Goal: Task Accomplishment & Management: Manage account settings

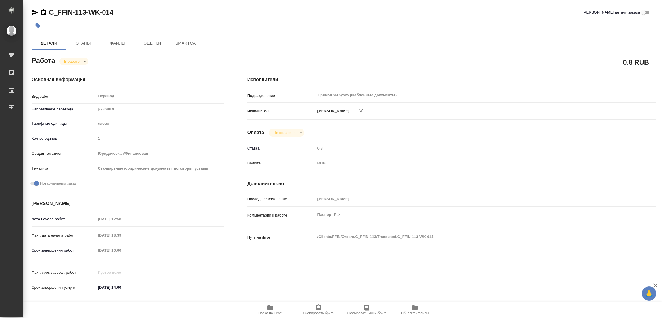
type textarea "x"
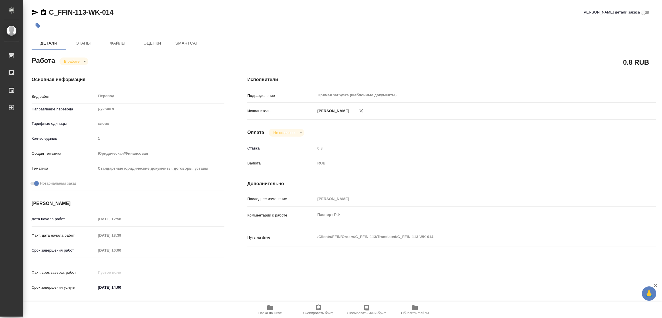
type textarea "x"
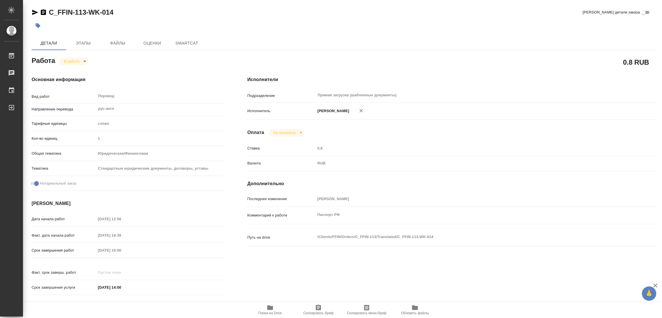
type textarea "x"
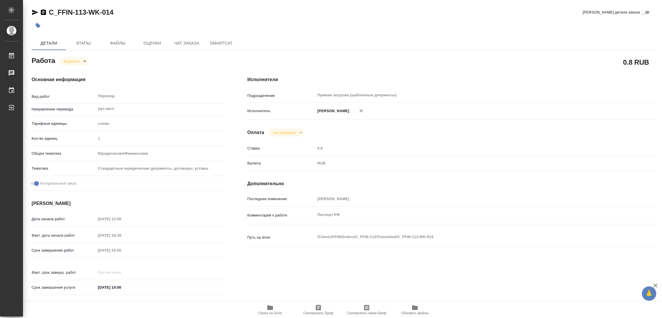
type textarea "x"
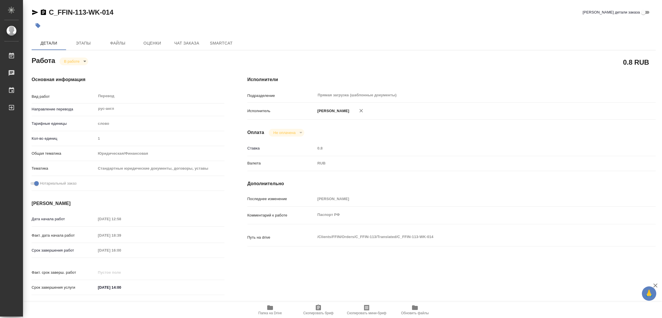
type textarea "x"
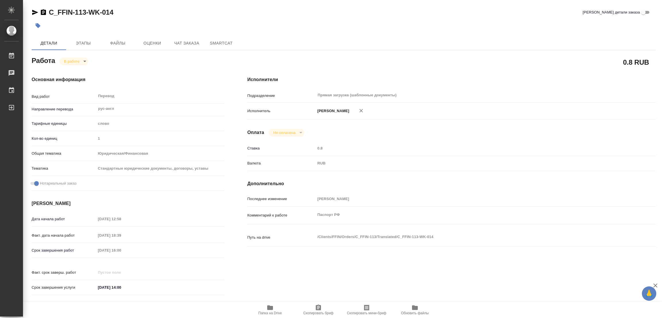
type textarea "x"
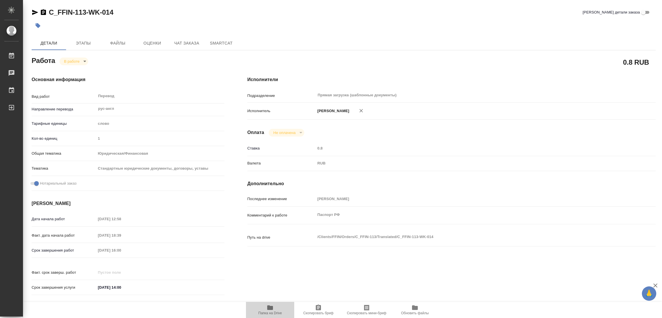
click at [270, 309] on icon "button" at bounding box center [270, 307] width 6 height 5
type textarea "x"
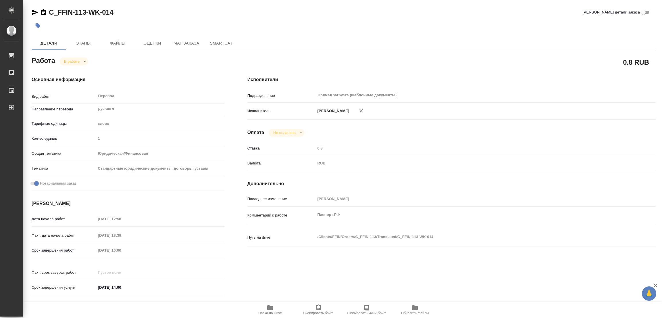
type textarea "x"
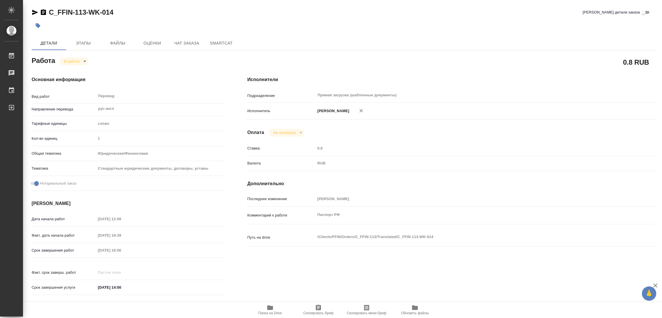
type textarea "x"
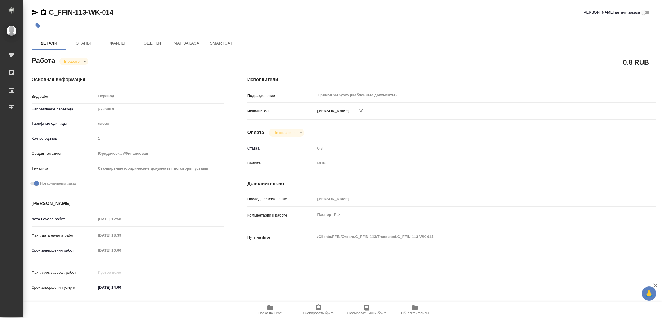
type textarea "x"
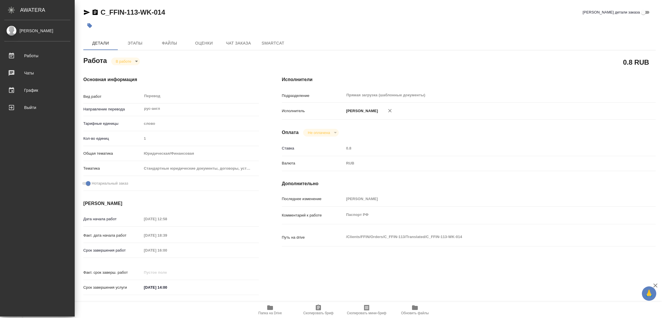
type textarea "x"
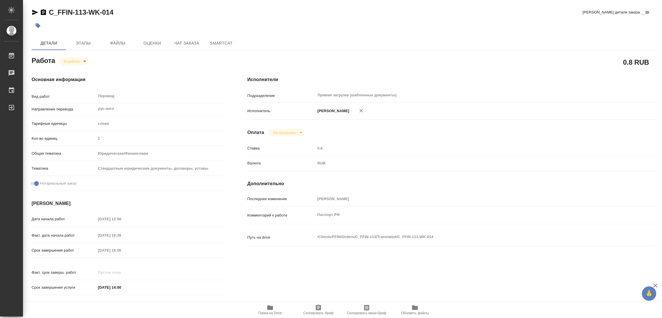
type textarea "x"
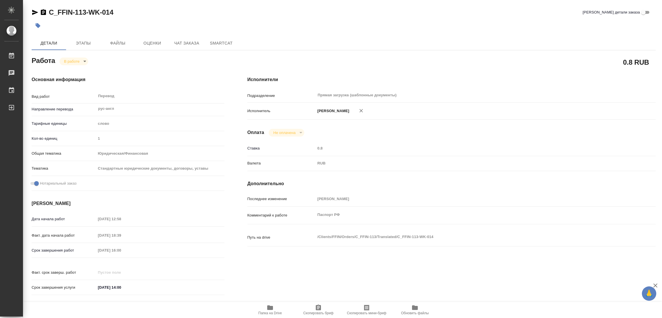
type textarea "x"
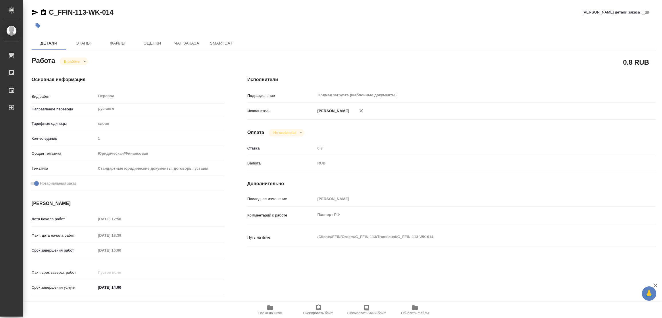
type textarea "x"
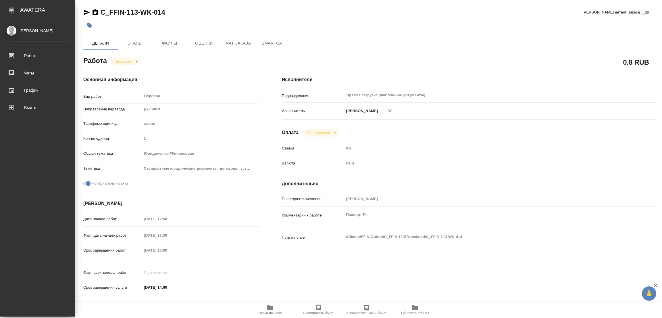
type textarea "x"
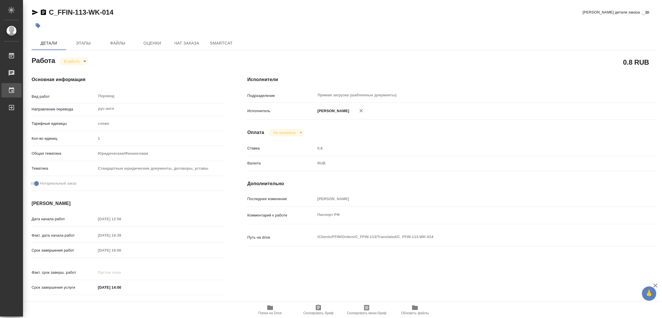
type textarea "x"
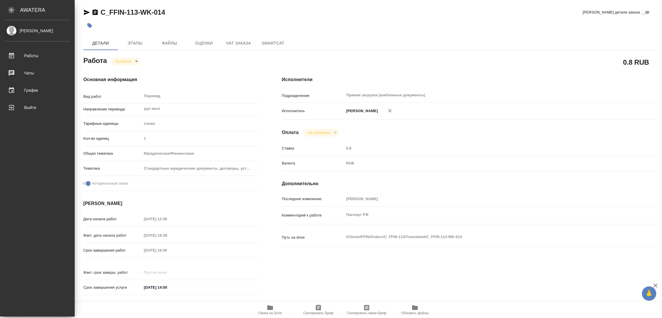
type textarea "x"
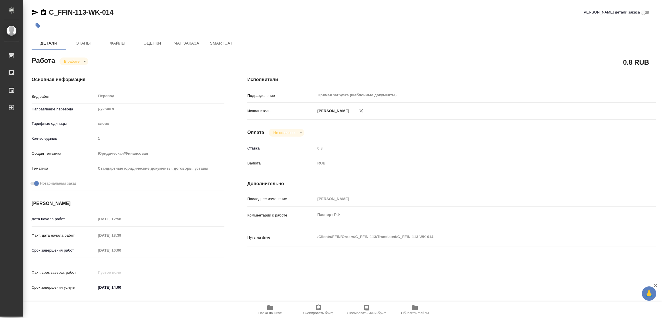
type textarea "x"
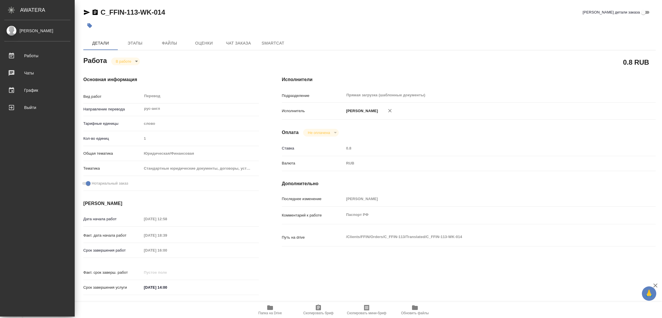
type textarea "x"
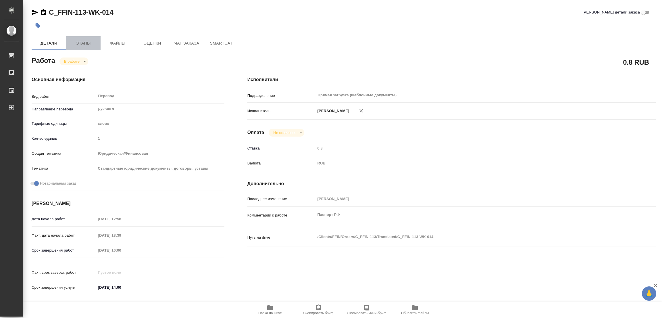
click at [80, 42] on span "Этапы" at bounding box center [84, 43] width 28 height 7
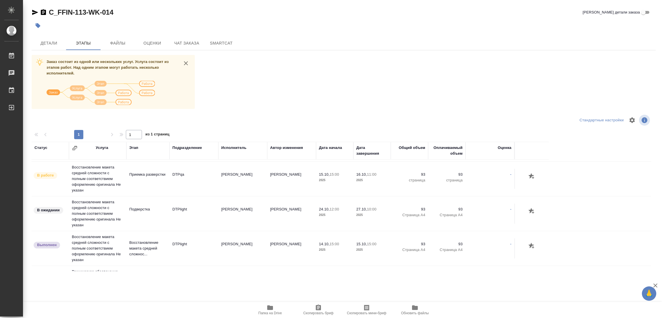
scroll to position [86, 0]
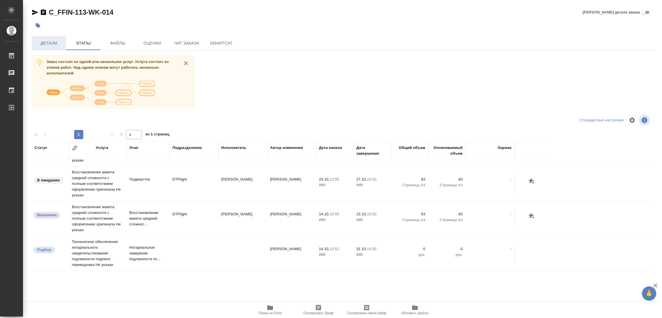
click at [53, 41] on span "Детали" at bounding box center [49, 43] width 28 height 7
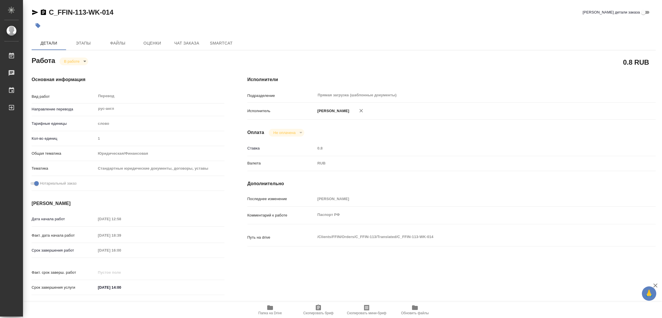
type textarea "x"
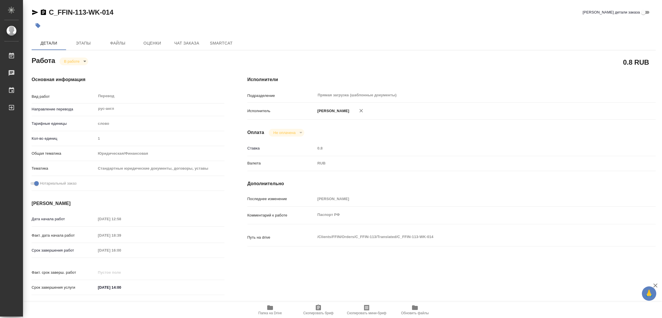
type textarea "x"
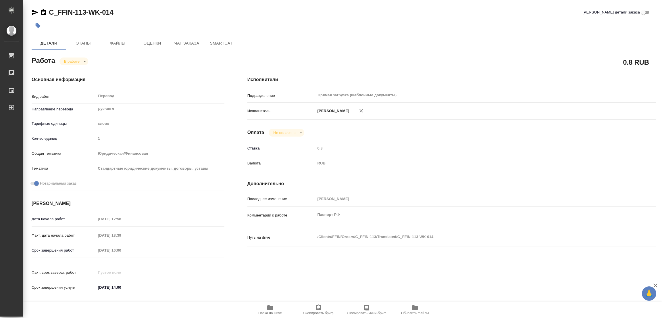
type textarea "x"
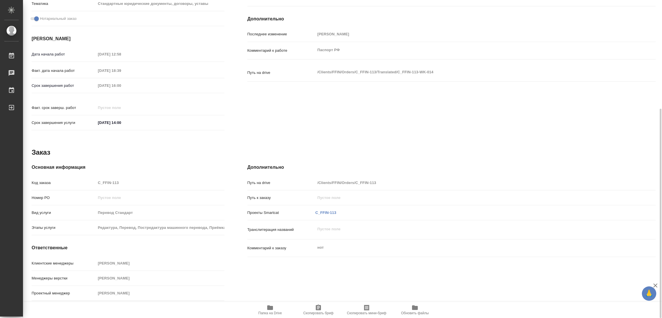
scroll to position [171, 0]
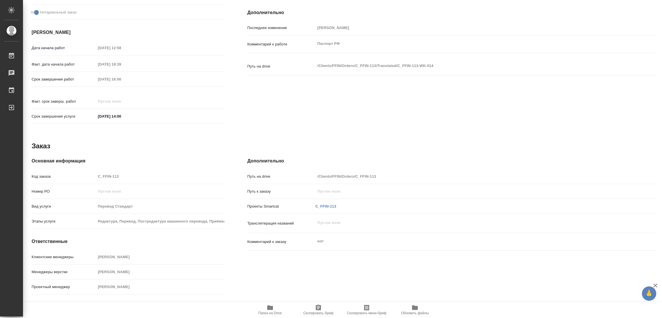
type textarea "x"
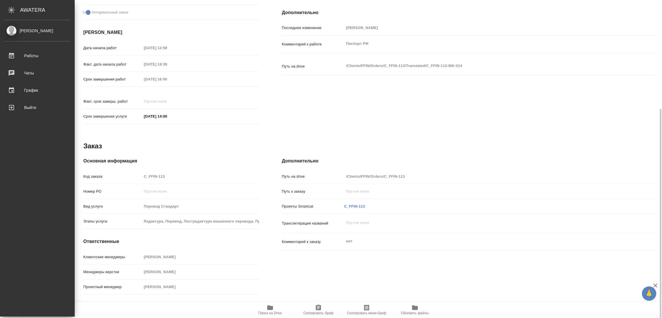
type textarea "x"
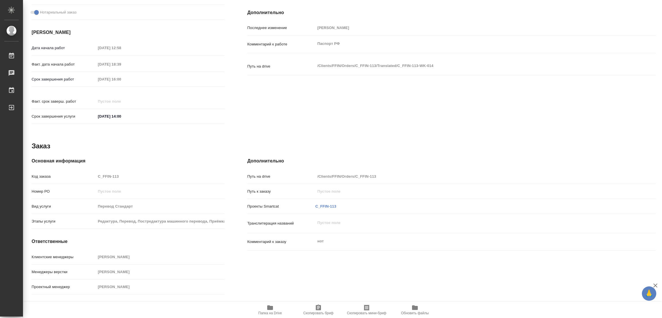
type textarea "x"
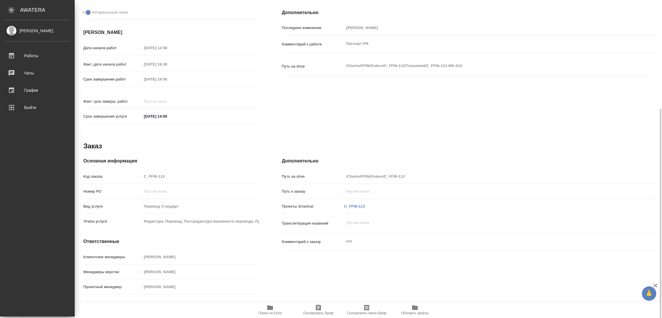
type textarea "x"
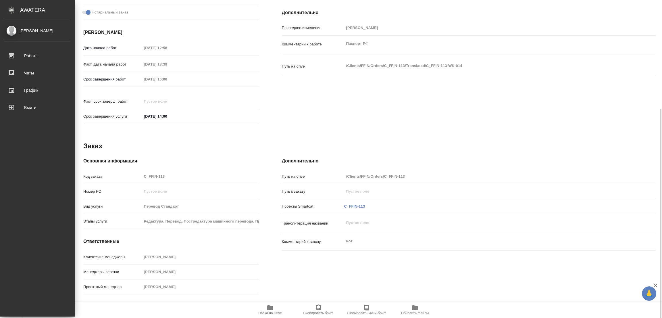
scroll to position [165, 0]
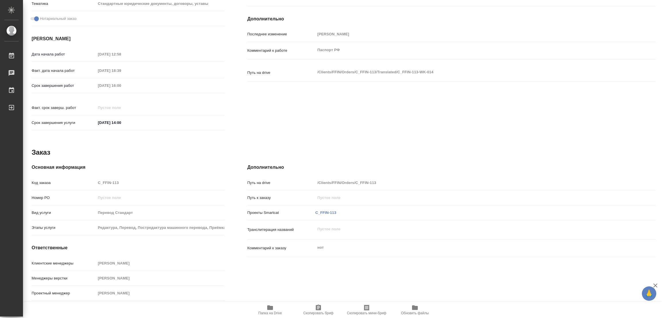
click at [412, 135] on div "Работа В работе inProgress 0.8 RUB Основная информация Вид работ Перевод x ​ На…" at bounding box center [344, 96] width 624 height 413
type textarea "x"
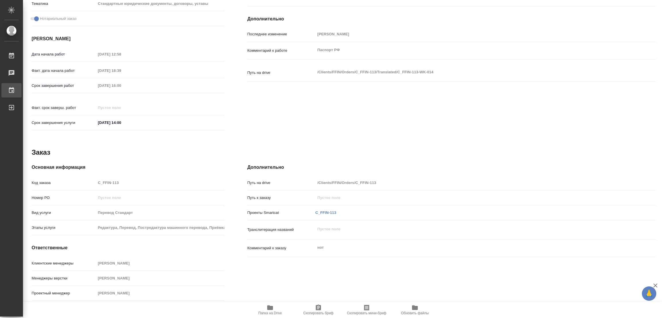
type textarea "x"
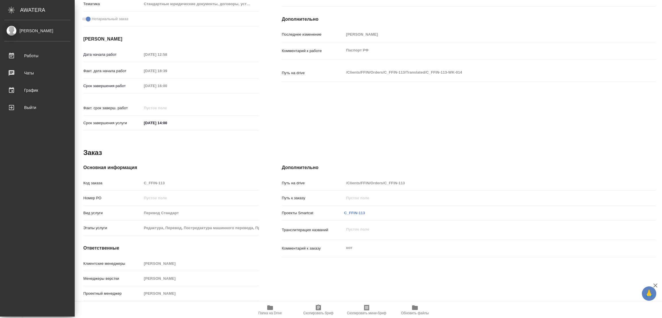
type textarea "x"
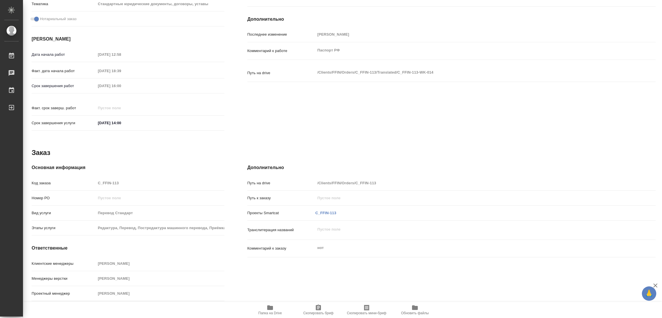
scroll to position [0, 0]
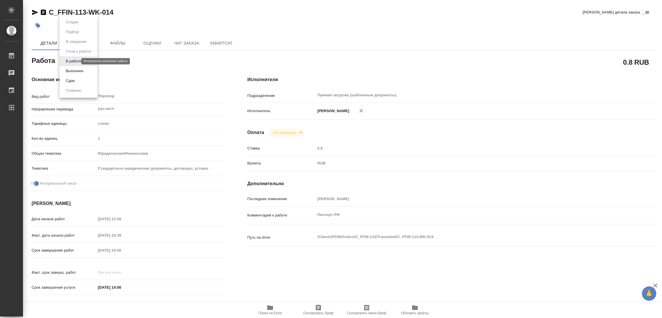
click at [75, 62] on body "🙏 .cls-1 fill:#fff; AWATERA Popova Galina Работы 0 Чаты График Выйти C_FFIN-113…" at bounding box center [331, 159] width 662 height 318
click at [69, 71] on button "Выполнен" at bounding box center [74, 71] width 21 height 6
click at [38, 25] on icon "button" at bounding box center [38, 25] width 5 height 5
type textarea "x"
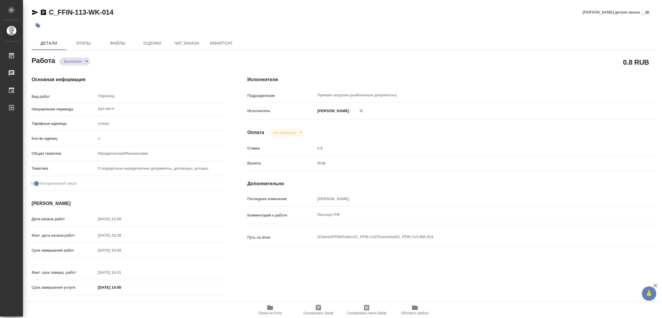
type textarea "x"
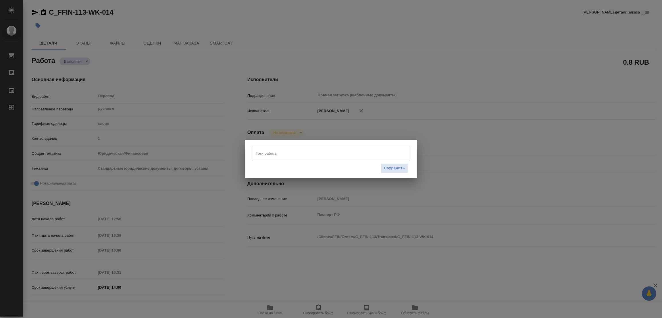
type textarea "x"
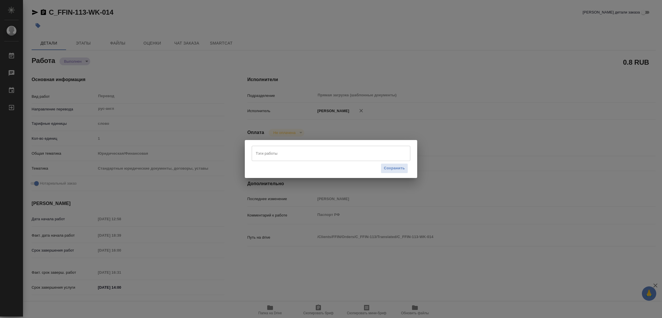
type textarea "x"
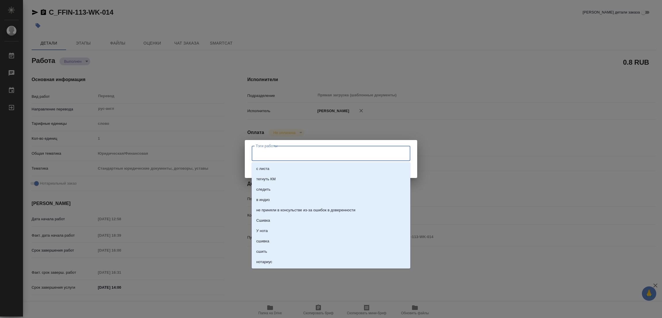
click at [262, 151] on input "Тэги работы" at bounding box center [325, 153] width 143 height 10
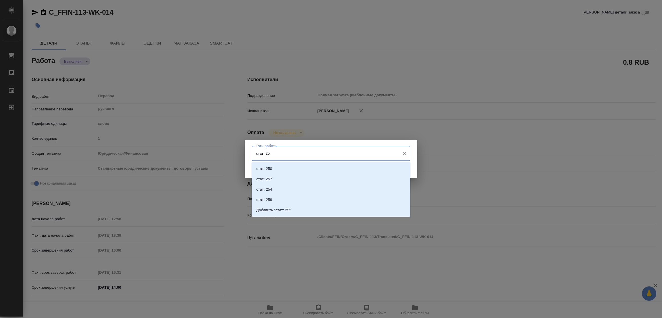
type input "стат: 250"
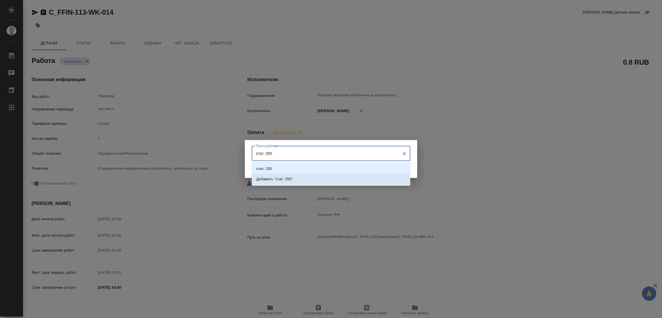
click at [286, 177] on p "Добавить "стат: 250"" at bounding box center [274, 179] width 36 height 6
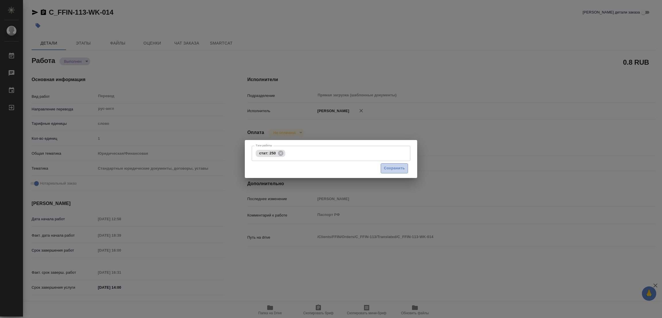
click at [391, 170] on span "Сохранить" at bounding box center [394, 168] width 21 height 7
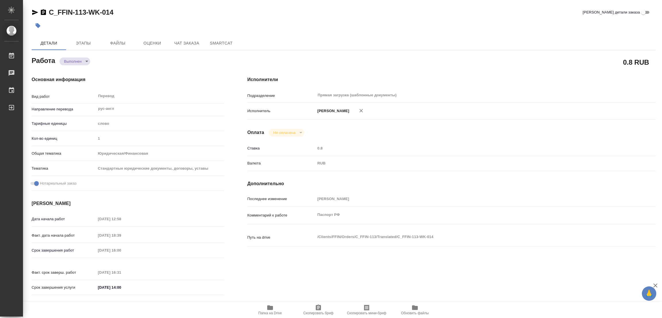
type textarea "x"
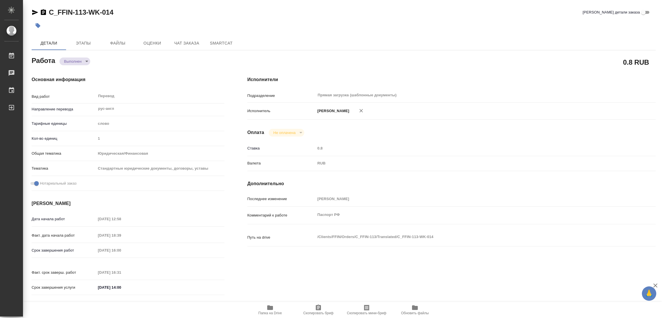
type input "completed"
type textarea "Перевод"
type textarea "x"
type input "рус-англ"
type input "5a8b1489cc6b4906c91bfd90"
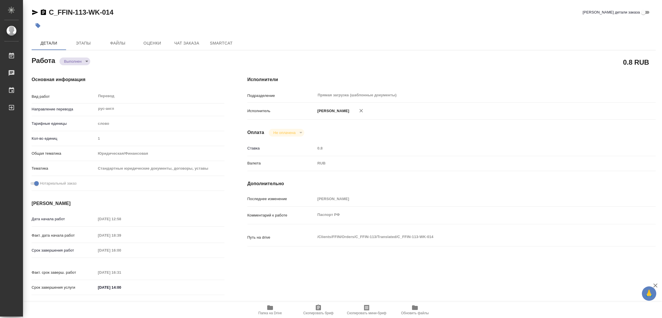
type input "1"
type input "yr-fn"
type input "5f647205b73bc97568ca66bf"
checkbox input "true"
type input "14.10.2025 12:58"
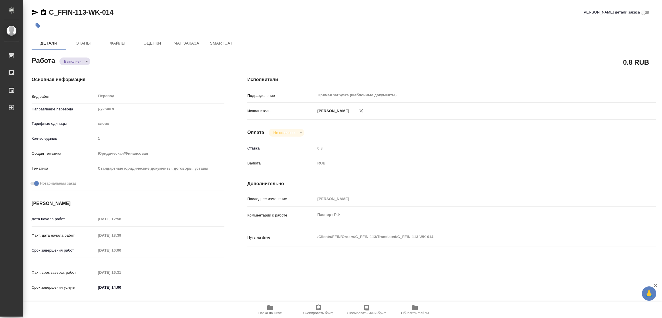
type input "14.10.2025 18:39"
type input "15.10.2025 16:00"
type input "15.10.2025 16:31"
type input "31.10.2025 14:00"
type input "Прямая загрузка (шаблонные документы)"
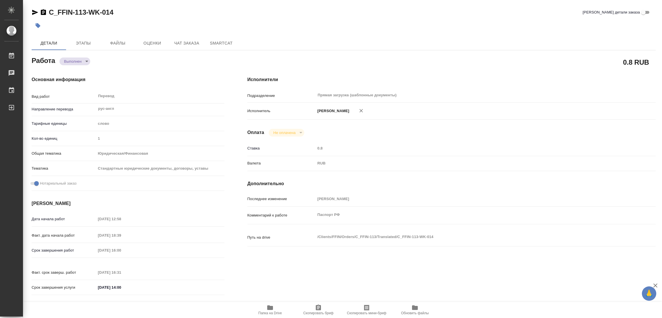
type input "notPayed"
type input "0.8"
type input "RUB"
type input "[PERSON_NAME]"
type textarea "Паспорт РФ"
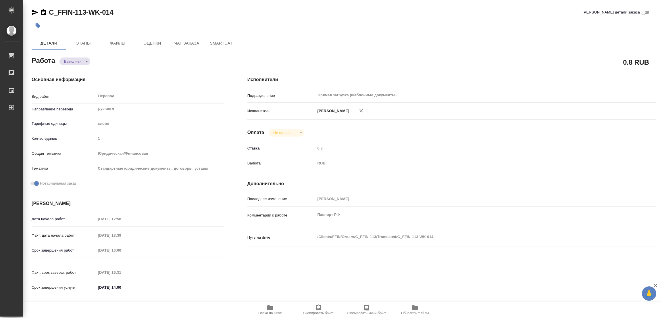
type textarea "x"
type textarea "/Clients/FFIN/Orders/C_FFIN-113/Translated/C_FFIN-113-WK-014"
type textarea "x"
type input "C_FFIN-113"
type input "Перевод Стандарт"
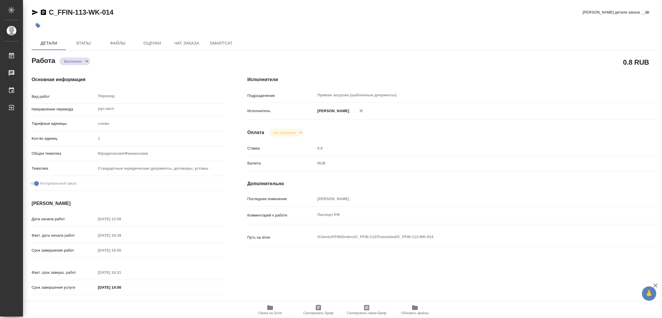
type input "Редактура, Перевод, Постредактура машинного перевода, Приёмка по качеству, Корр…"
type input "Лямина Надежда"
type input "Арсеньева Вера"
type input "/Clients/FFIN/Orders/C_FFIN-113"
type textarea "x"
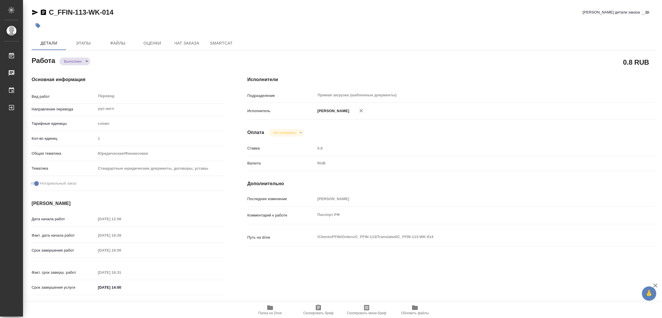
type textarea "нот"
type textarea "x"
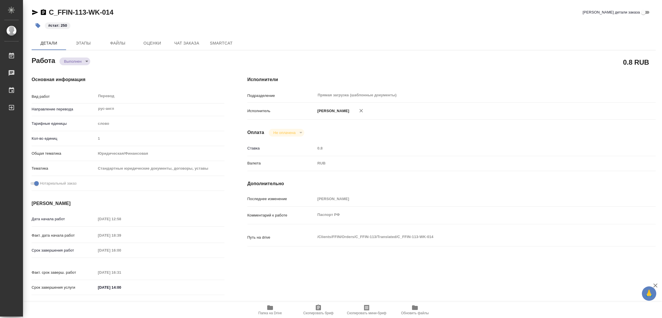
type textarea "x"
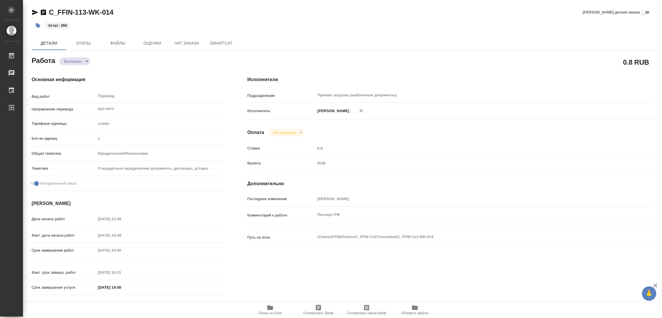
type textarea "x"
click at [131, 79] on h4 "Основная информация" at bounding box center [128, 79] width 193 height 7
click at [142, 77] on h4 "Основная информация" at bounding box center [128, 79] width 193 height 7
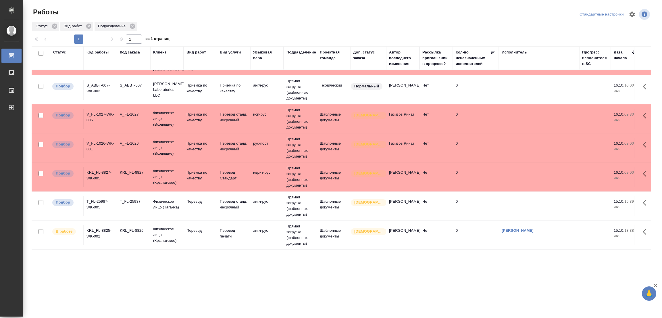
scroll to position [43, 0]
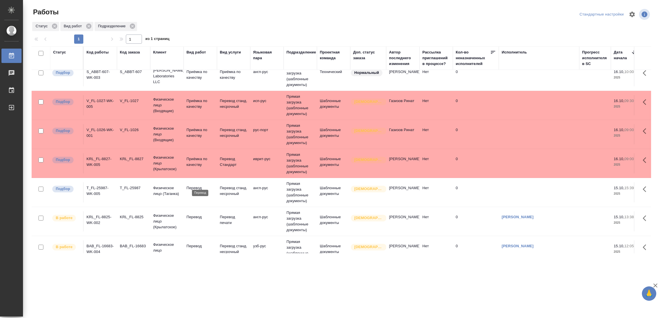
click at [192, 185] on p "Перевод" at bounding box center [201, 188] width 28 height 6
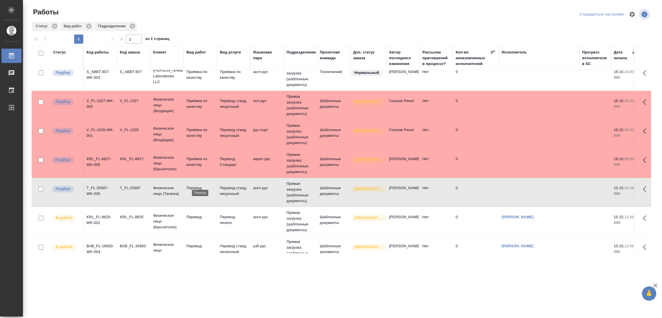
click at [192, 185] on p "Перевод" at bounding box center [201, 188] width 28 height 6
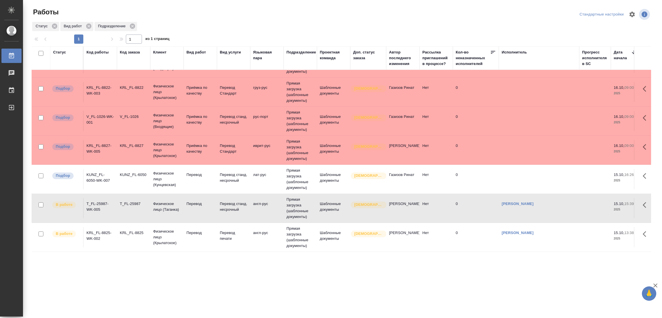
scroll to position [143, 0]
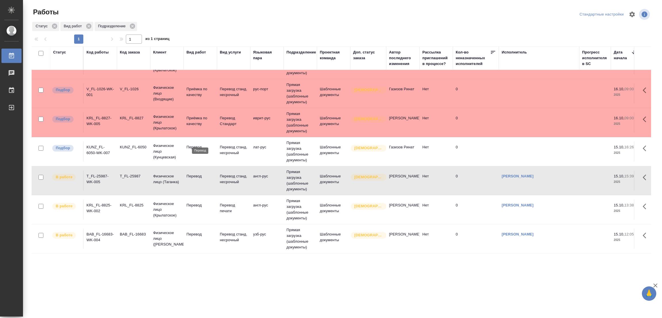
click at [199, 144] on p "Перевод" at bounding box center [201, 147] width 28 height 6
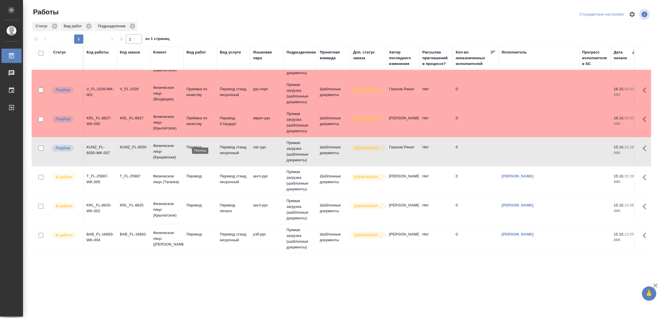
click at [199, 144] on p "Перевод" at bounding box center [201, 147] width 28 height 6
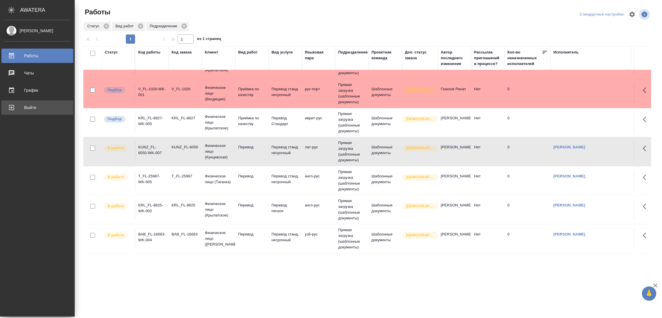
click at [29, 105] on div "Выйти" at bounding box center [37, 107] width 66 height 9
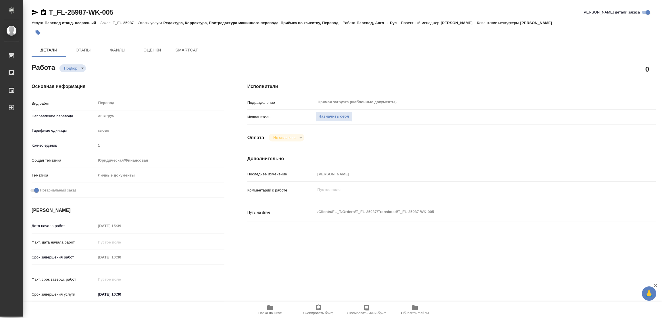
type textarea "x"
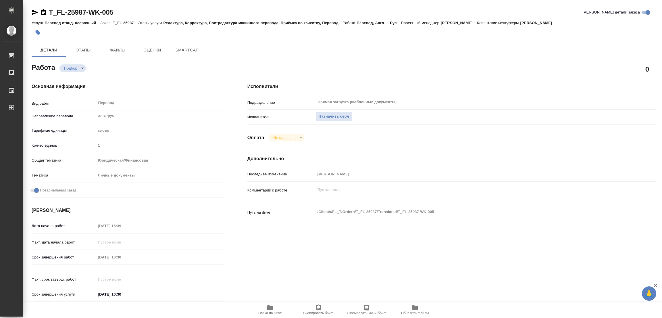
type textarea "x"
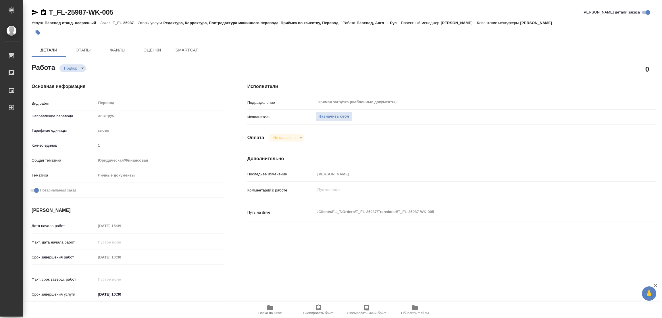
type textarea "x"
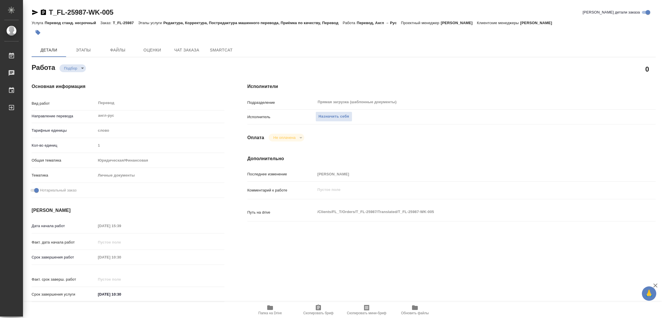
type textarea "x"
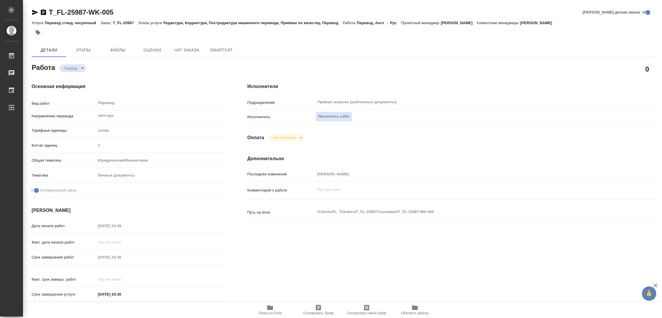
type textarea "x"
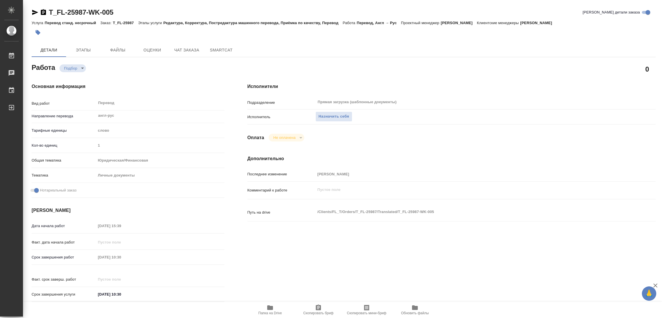
type textarea "x"
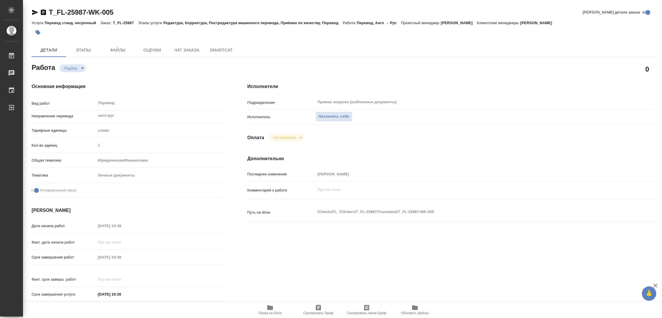
type textarea "x"
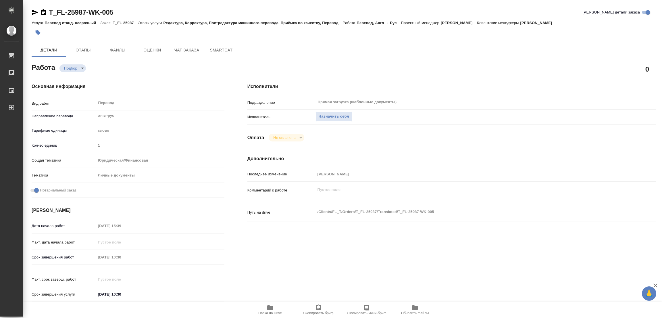
type textarea "x"
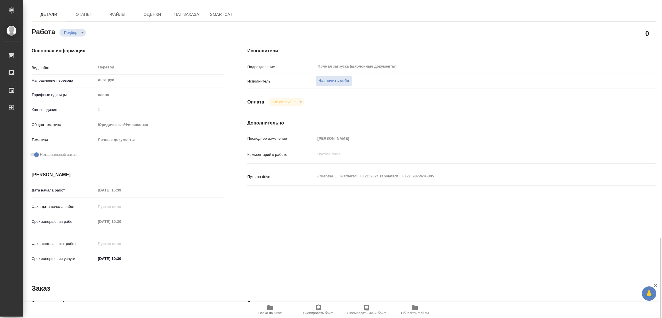
scroll to position [165, 0]
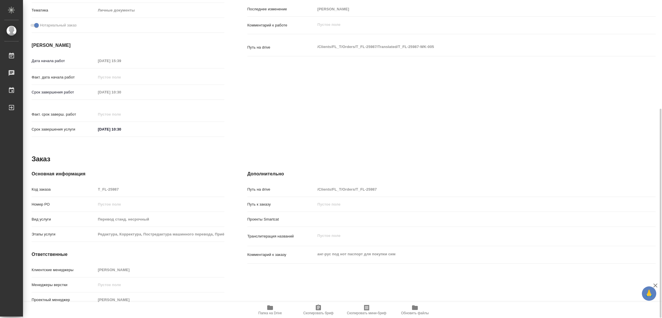
click at [267, 309] on icon "button" at bounding box center [270, 307] width 7 height 7
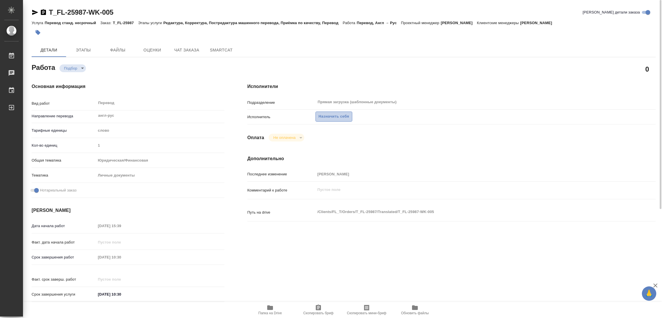
click at [331, 115] on span "Назначить себя" at bounding box center [334, 116] width 30 height 7
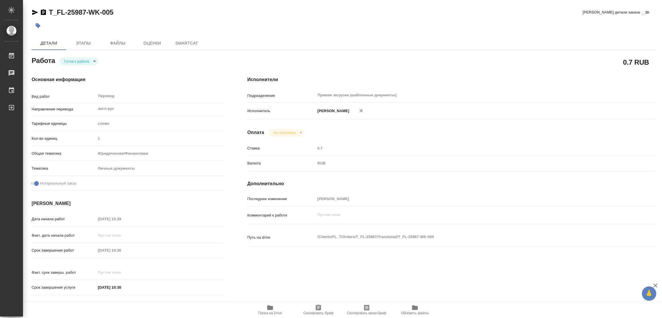
type textarea "x"
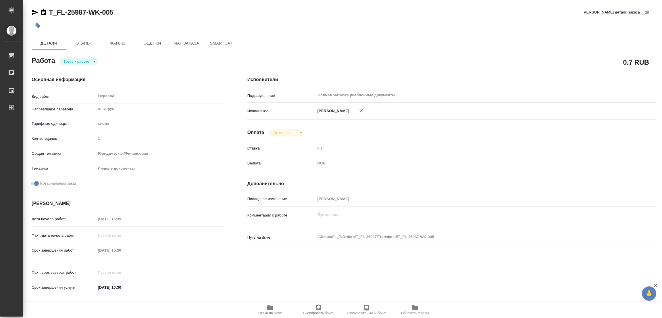
type textarea "x"
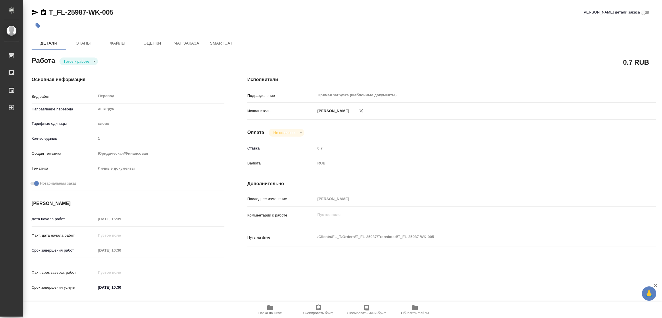
type textarea "x"
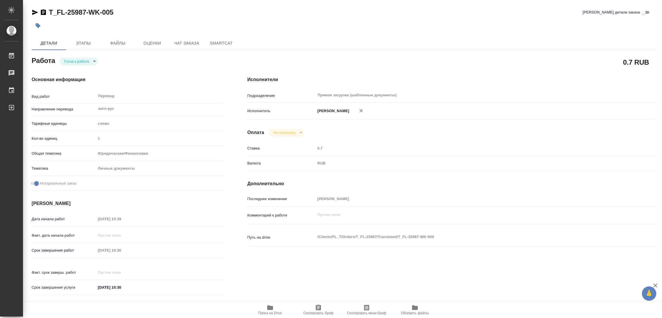
type textarea "x"
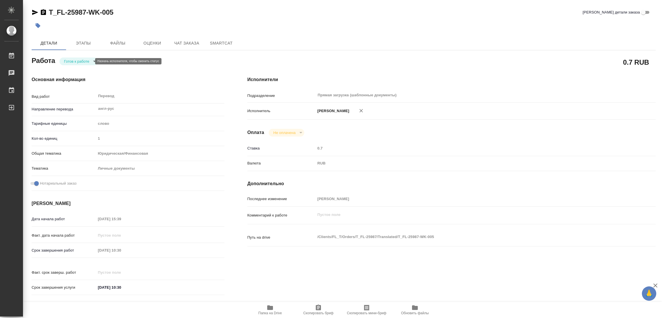
click at [73, 60] on body "🙏 .cls-1 fill:#fff; AWATERA [PERSON_NAME] Работы Чаты График Выйти T_FL-25987-W…" at bounding box center [331, 159] width 662 height 318
type textarea "x"
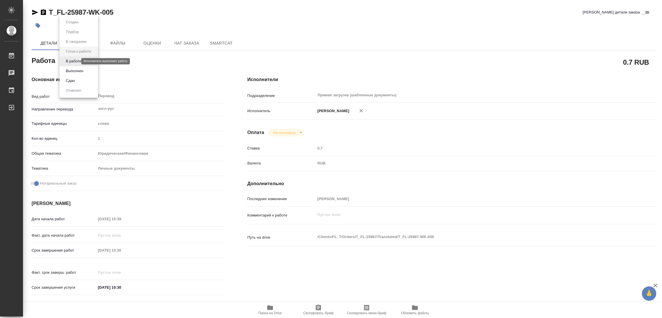
type textarea "x"
click at [73, 60] on button "В работе" at bounding box center [73, 61] width 19 height 6
type textarea "x"
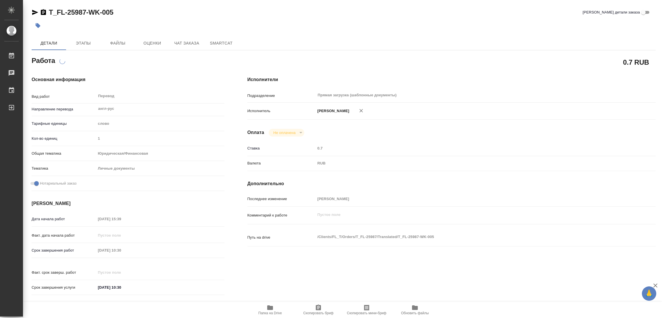
type textarea "x"
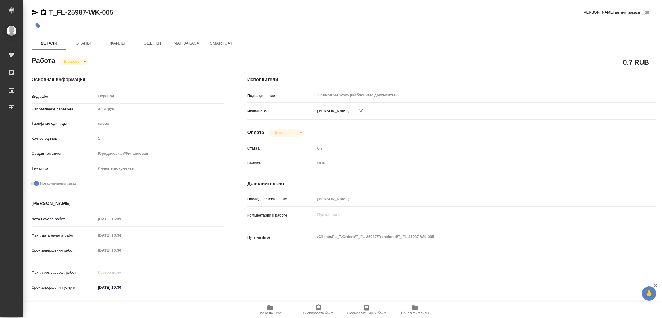
type textarea "x"
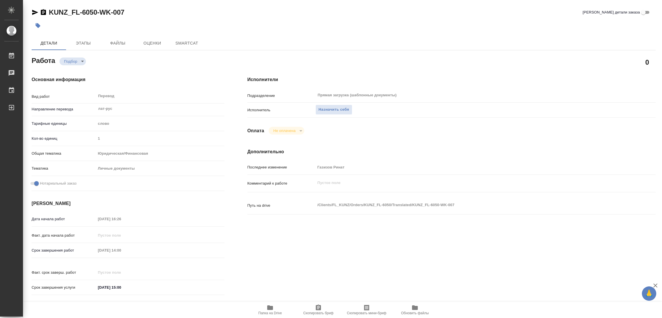
type textarea "x"
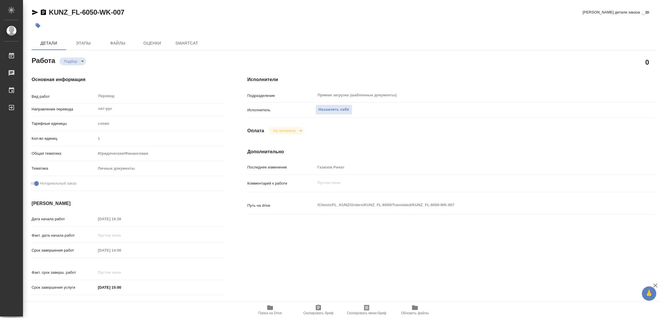
type textarea "x"
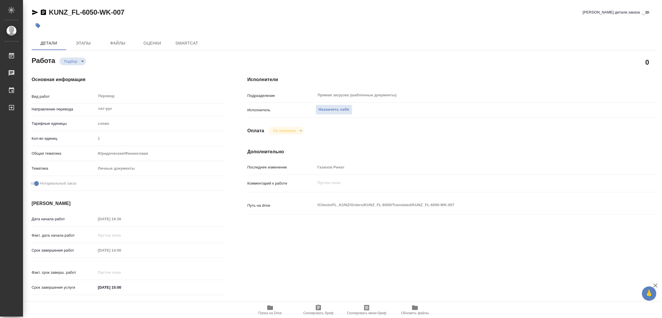
type textarea "x"
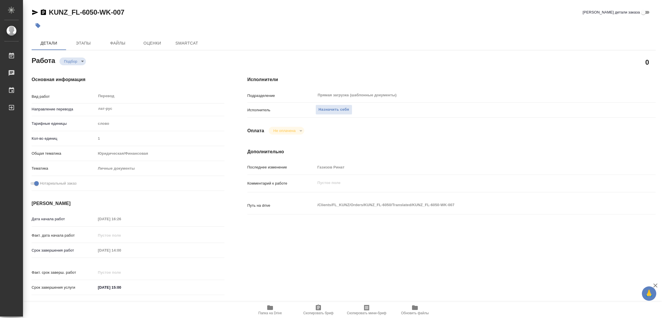
type textarea "x"
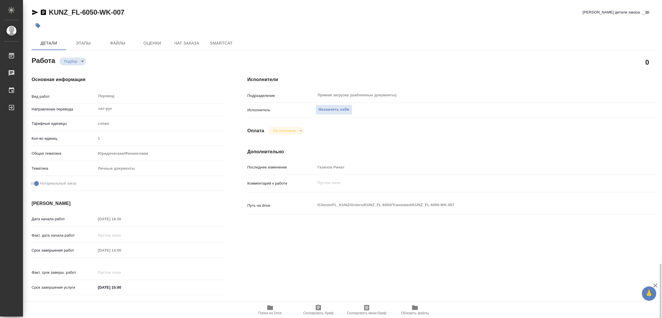
scroll to position [158, 0]
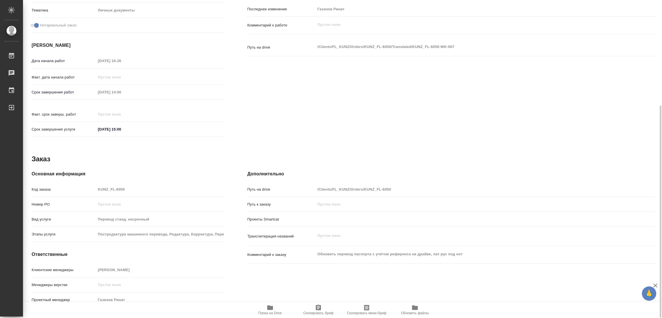
type textarea "x"
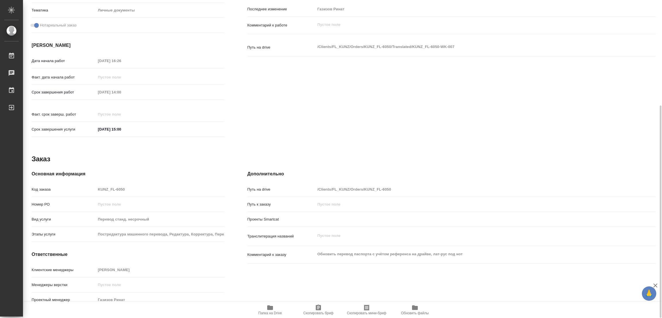
type textarea "x"
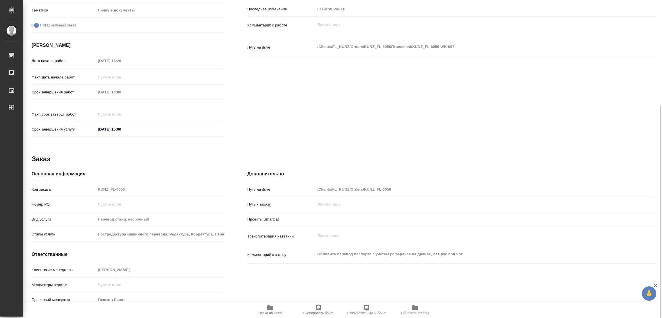
type textarea "x"
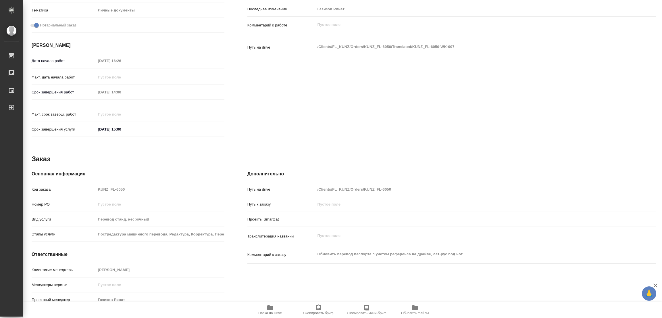
type textarea "x"
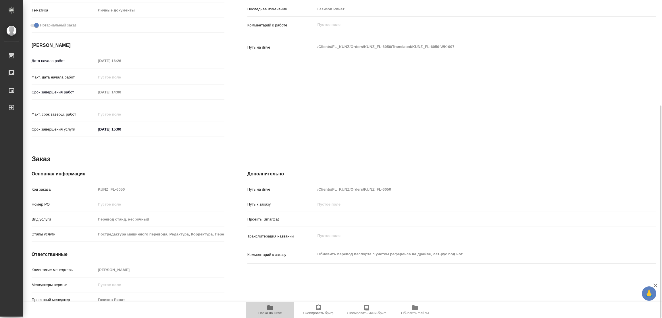
click at [271, 308] on icon "button" at bounding box center [270, 307] width 6 height 5
click at [268, 307] on icon "button" at bounding box center [270, 307] width 6 height 5
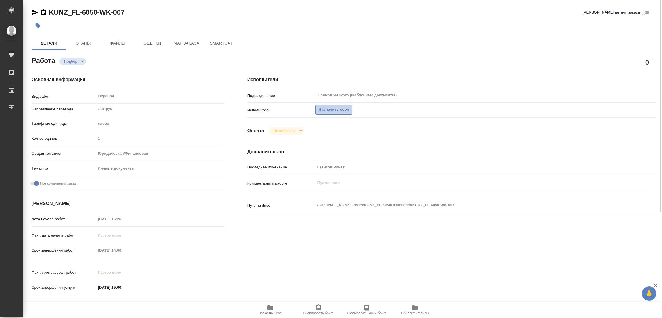
click at [327, 107] on span "Назначить себя" at bounding box center [334, 109] width 30 height 7
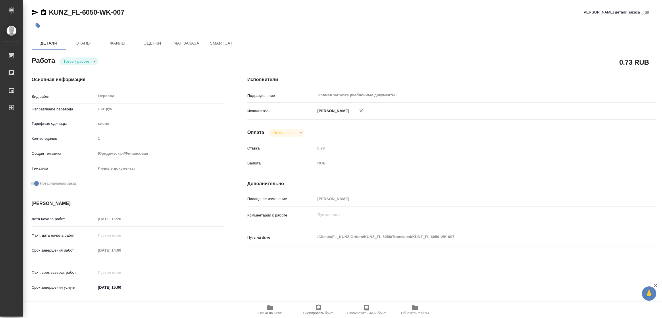
type textarea "x"
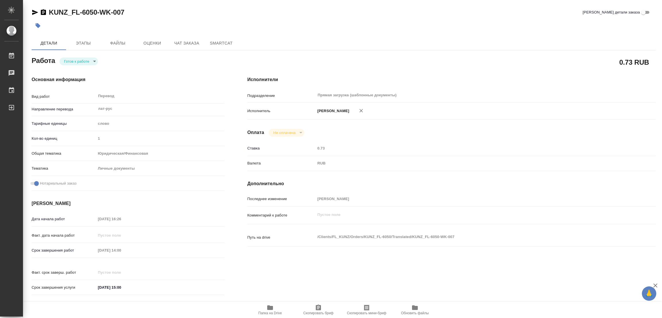
type textarea "x"
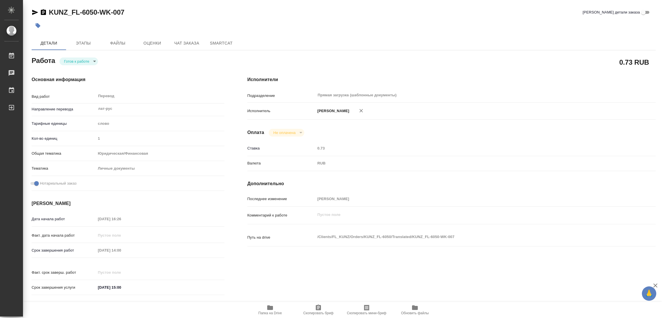
type textarea "x"
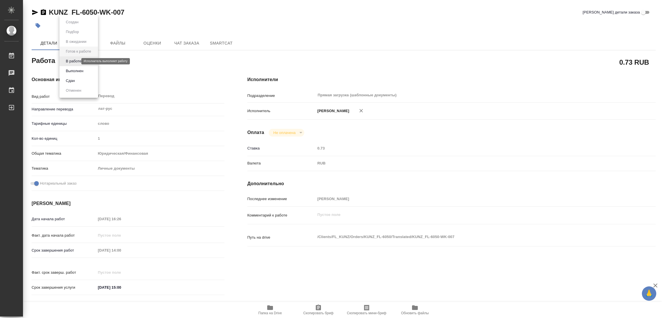
click at [70, 59] on body "🙏 .cls-1 fill:#fff; AWATERA [PERSON_NAME] Работы Чаты График Выйти KUNZ_FL-6050…" at bounding box center [331, 159] width 662 height 318
type textarea "x"
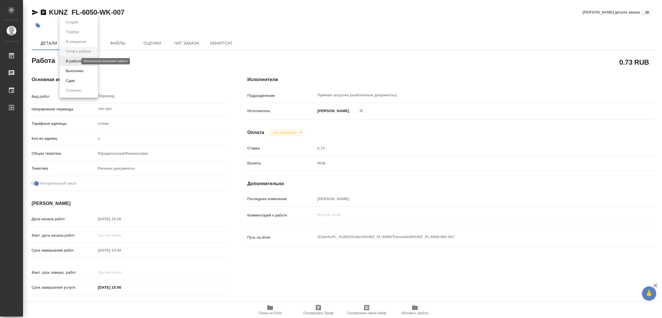
type textarea "x"
click at [70, 59] on button "В работе" at bounding box center [73, 61] width 19 height 6
type textarea "x"
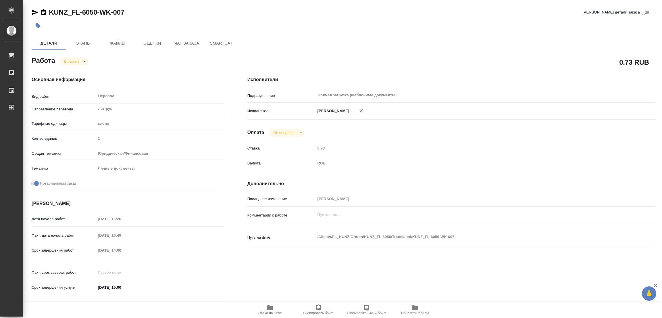
type textarea "x"
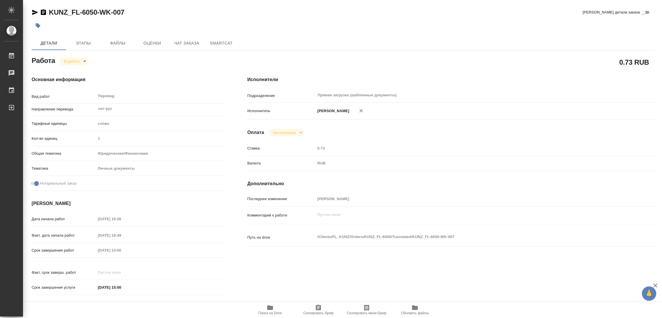
type textarea "x"
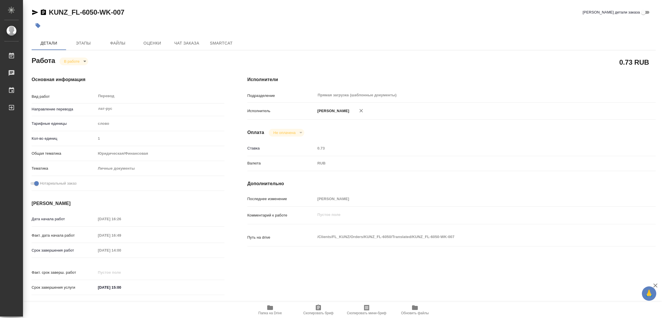
type textarea "x"
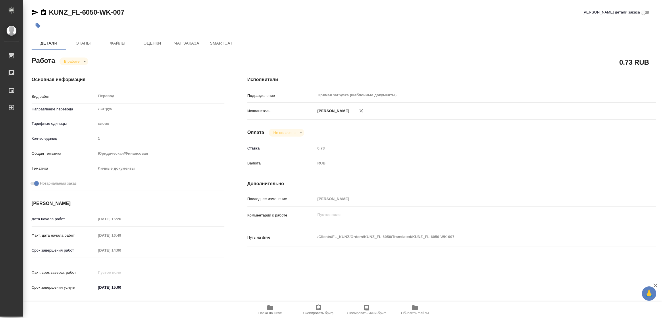
type textarea "x"
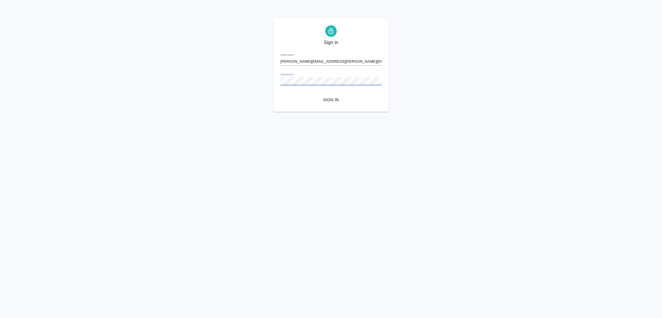
click at [265, 80] on div "Sign in Username   * galina.popova@awatera.com Password   * urlPath   * / Sign …" at bounding box center [331, 64] width 662 height 93
drag, startPoint x: 295, startPoint y: 86, endPoint x: 218, endPoint y: 143, distance: 96.1
click at [218, 112] on html "Sign in Username   * galina.popova@awatera.com Password   * urlPath   * / Sign …" at bounding box center [331, 56] width 662 height 112
click at [268, 81] on div "Sign in Username   * galina.popova@awatera.com Password   * urlPath   * / Sign …" at bounding box center [331, 64] width 662 height 93
drag, startPoint x: 276, startPoint y: 83, endPoint x: 277, endPoint y: 116, distance: 32.5
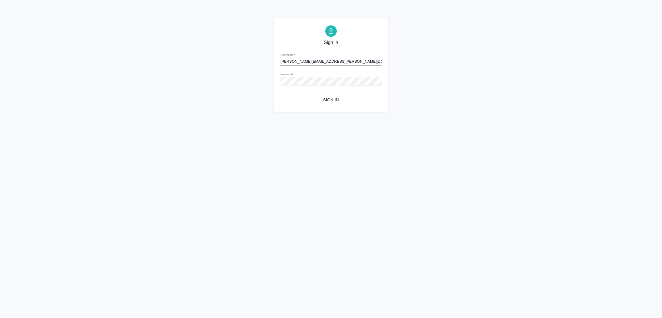
click at [277, 112] on html "Sign in Username   * galina.popova@awatera.com Password   * urlPath   * / Sign …" at bounding box center [331, 56] width 662 height 112
click at [274, 81] on div "Sign in Username   * galina.popova@awatera.com Password   * urlPath   * / Sign …" at bounding box center [331, 64] width 115 height 93
drag, startPoint x: 303, startPoint y: 94, endPoint x: 328, endPoint y: 67, distance: 37.0
click at [328, 67] on form "Username   * galina.popova@awatera.com Password   * urlPath   * / Sign in" at bounding box center [330, 76] width 101 height 57
type input "[PERSON_NAME][EMAIL_ADDRESS][DOMAIN_NAME]"
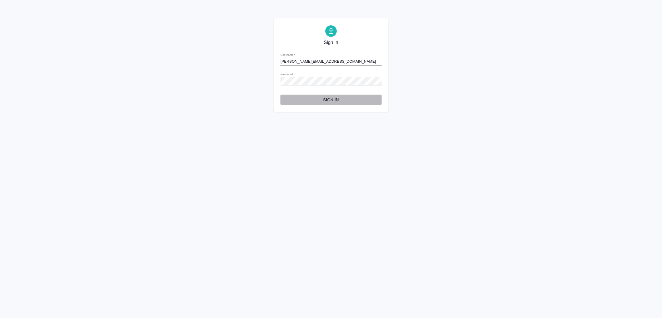
click at [325, 101] on span "Sign in" at bounding box center [331, 99] width 92 height 7
click at [271, 80] on div "Sign in Username   * [PERSON_NAME][EMAIL_ADDRESS][DOMAIN_NAME] Password   * url…" at bounding box center [331, 64] width 662 height 93
click at [280, 95] on button "Sign in" at bounding box center [330, 100] width 101 height 11
click at [270, 82] on div "Sign in Username   * [PERSON_NAME][EMAIL_ADDRESS][DOMAIN_NAME] Password   * url…" at bounding box center [331, 64] width 662 height 93
click at [280, 95] on button "Sign in" at bounding box center [330, 100] width 101 height 11
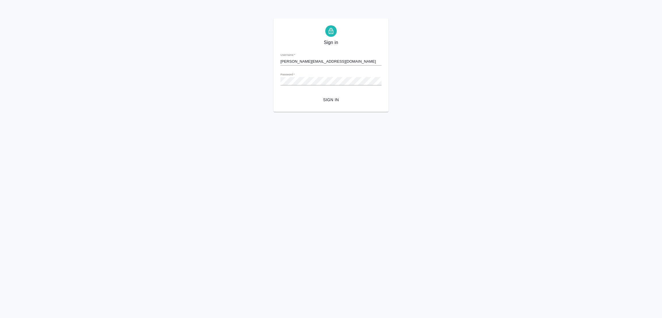
click at [332, 63] on input "[PERSON_NAME][EMAIL_ADDRESS][DOMAIN_NAME]" at bounding box center [330, 61] width 101 height 8
click at [327, 98] on span "Sign in" at bounding box center [331, 99] width 92 height 7
click at [304, 61] on input "g.popova@awatera.com" at bounding box center [330, 61] width 101 height 8
type input "galina.popova@awatera.com"
click at [334, 99] on span "Sign in" at bounding box center [331, 99] width 92 height 7
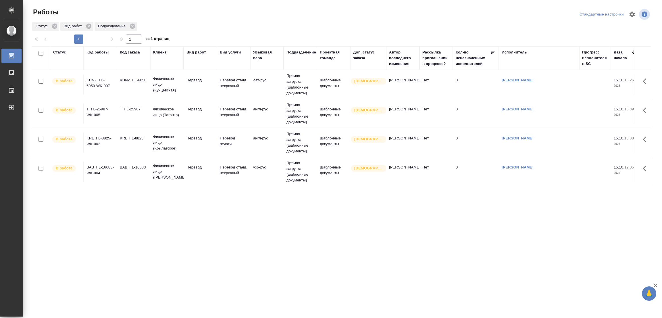
click at [438, 200] on div "Статус Код работы Код заказа Клиент Вид работ Вид услуги Языковая пара Подразде…" at bounding box center [342, 149] width 620 height 207
click at [201, 168] on p "Перевод" at bounding box center [201, 167] width 28 height 6
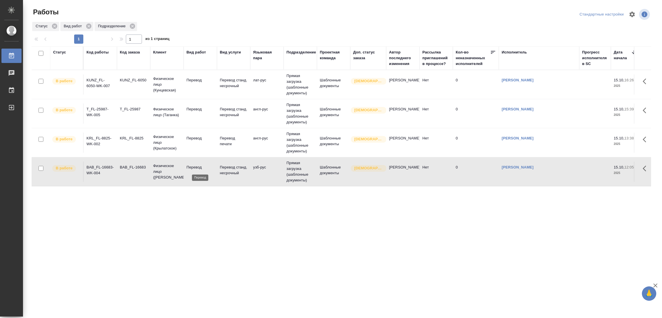
click at [201, 168] on p "Перевод" at bounding box center [201, 167] width 28 height 6
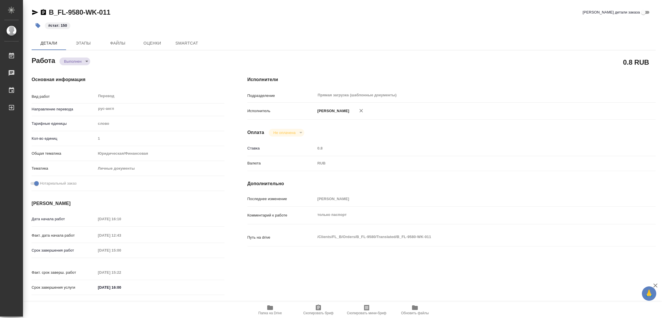
type textarea "x"
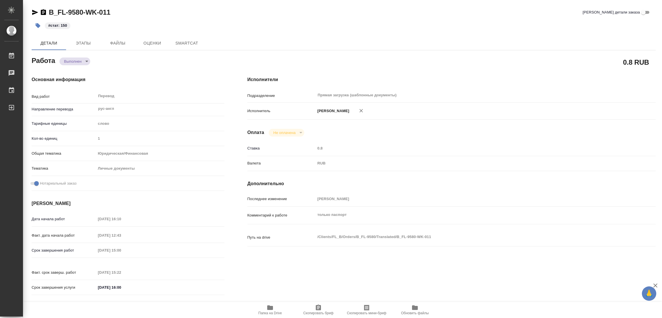
type textarea "x"
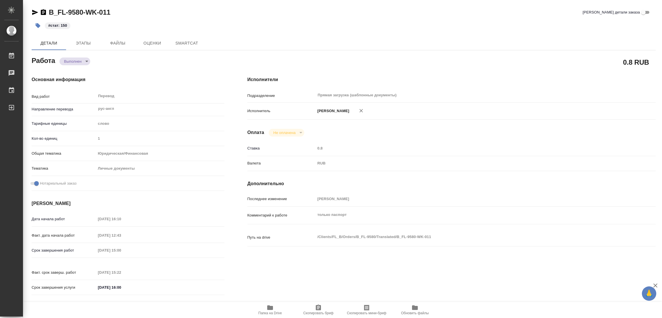
type textarea "x"
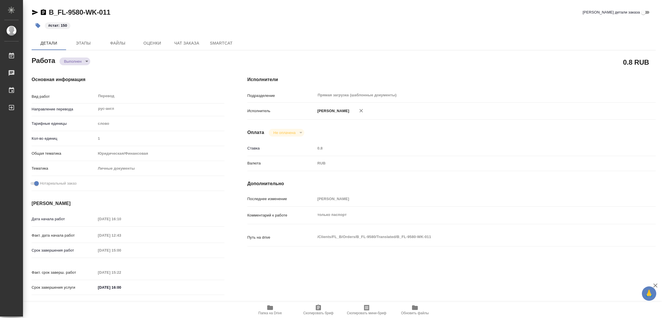
type textarea "x"
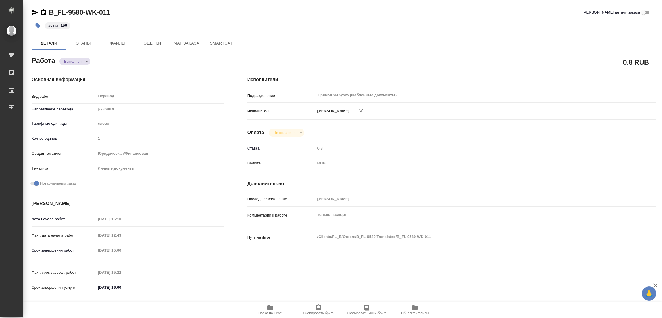
type textarea "x"
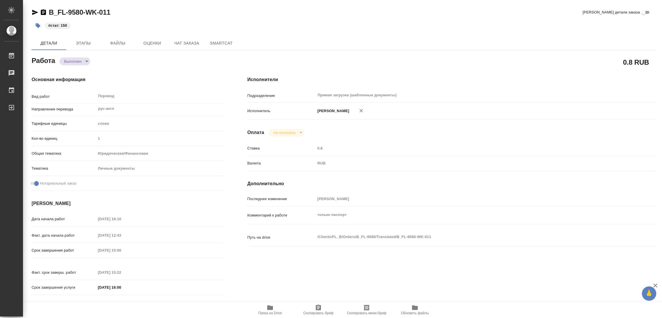
type textarea "x"
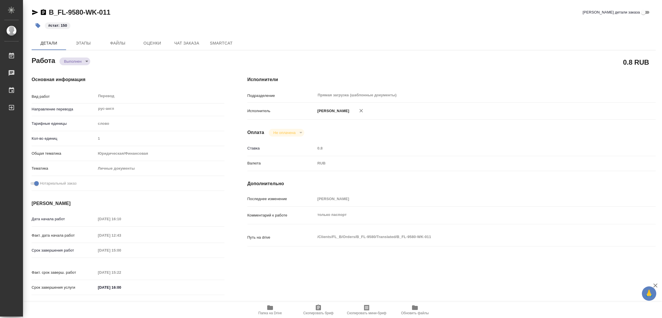
type textarea "x"
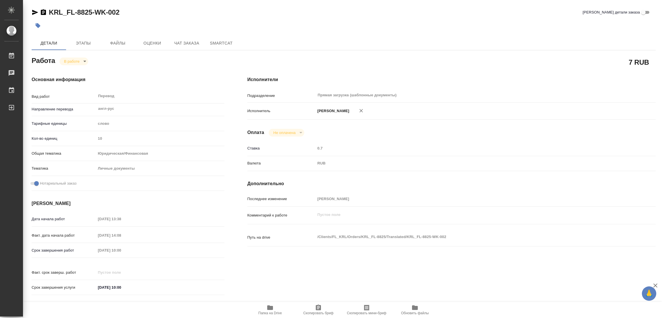
type textarea "x"
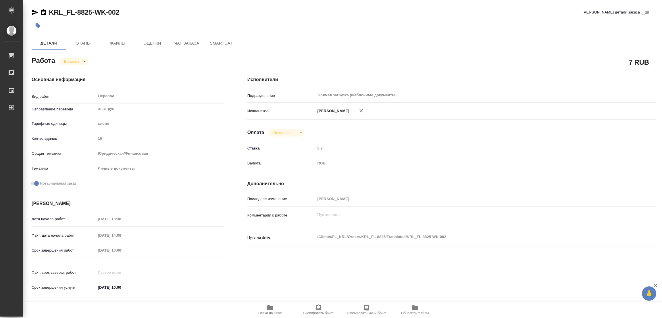
type textarea "x"
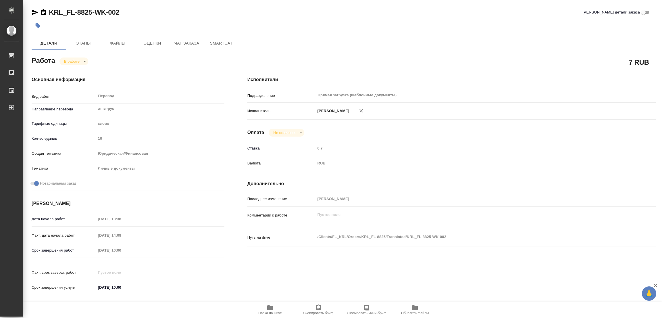
type textarea "x"
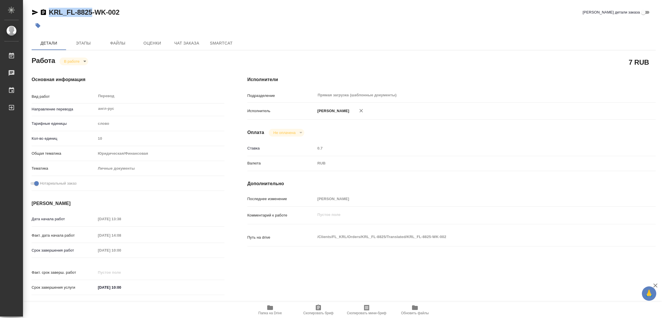
drag, startPoint x: 48, startPoint y: 6, endPoint x: 91, endPoint y: 12, distance: 43.2
click at [91, 12] on div "KRL_FL-8825-WK-002 Кратко детали заказа Детали Этапы Файлы Оценки Чат заказа Sm…" at bounding box center [343, 241] width 631 height 482
copy link "KRL_FL-8825"
click at [316, 310] on icon "button" at bounding box center [318, 307] width 5 height 6
copy link "KRL_FL-8825"
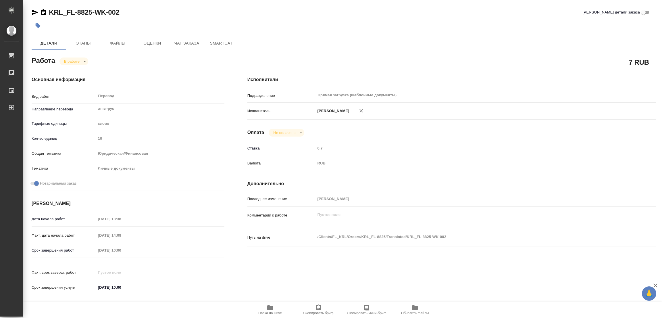
click at [63, 246] on div "Срок завершения работ 16.10.2025 10:00" at bounding box center [128, 250] width 193 height 10
click at [158, 23] on div at bounding box center [240, 25] width 416 height 13
type textarea "x"
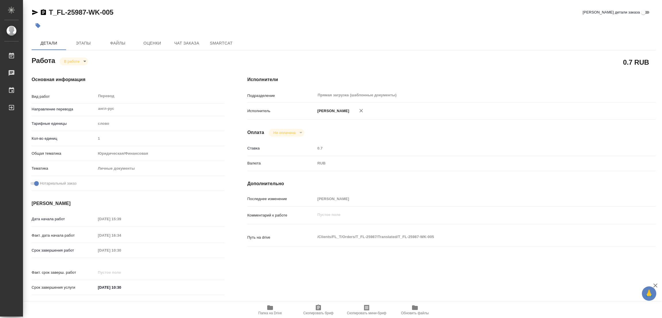
type textarea "x"
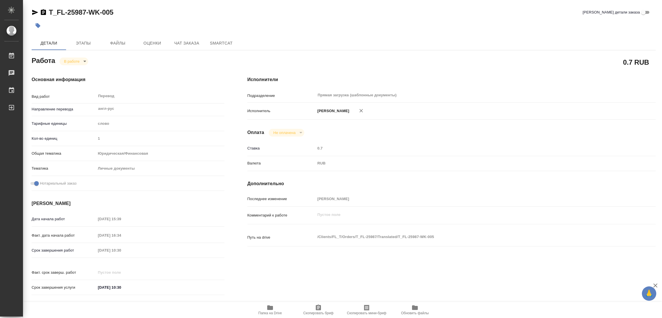
type textarea "x"
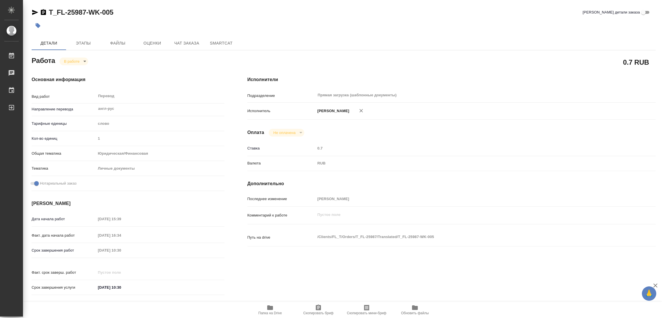
type textarea "x"
drag, startPoint x: 49, startPoint y: 2, endPoint x: 87, endPoint y: 14, distance: 39.9
click at [87, 14] on div "T_FL-25987-WK-005 Кратко детали заказа Детали Этапы Файлы Оценки Чат заказа Sma…" at bounding box center [343, 241] width 631 height 482
copy link "T_FL-25987-"
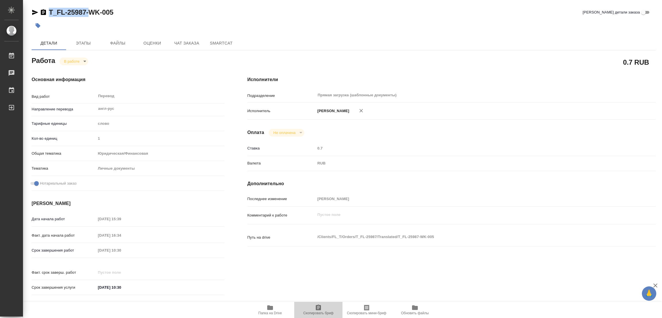
click at [321, 309] on icon "button" at bounding box center [318, 307] width 7 height 7
copy link "T_FL-25987-"
click at [93, 249] on div "Срок завершения работ [DATE] 10:30" at bounding box center [128, 250] width 193 height 10
drag, startPoint x: 145, startPoint y: 72, endPoint x: 149, endPoint y: 71, distance: 4.7
click at [145, 72] on div "Основная информация Вид работ Перевод x ​ Направление перевода англ-рус ​ Тариф…" at bounding box center [128, 187] width 216 height 245
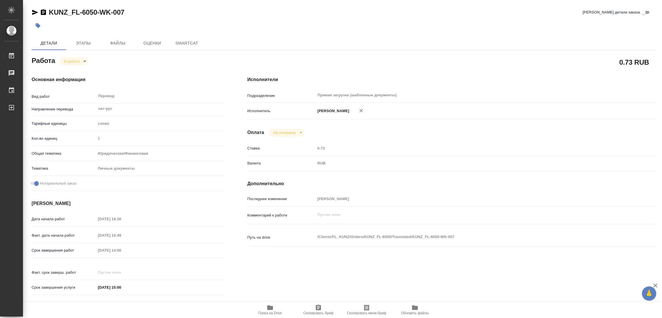
type textarea "x"
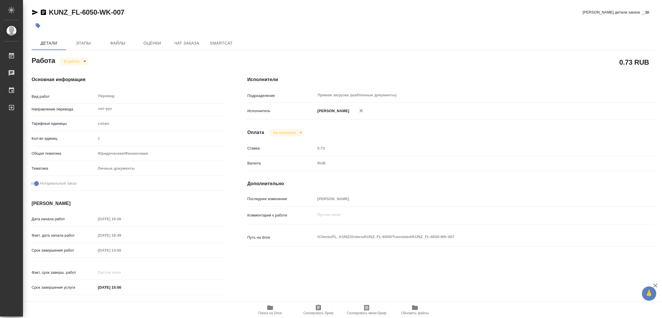
type textarea "x"
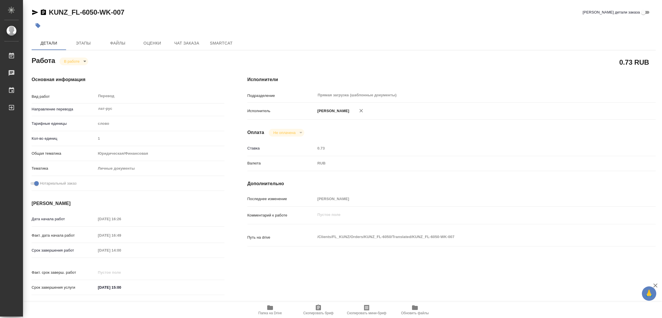
type textarea "x"
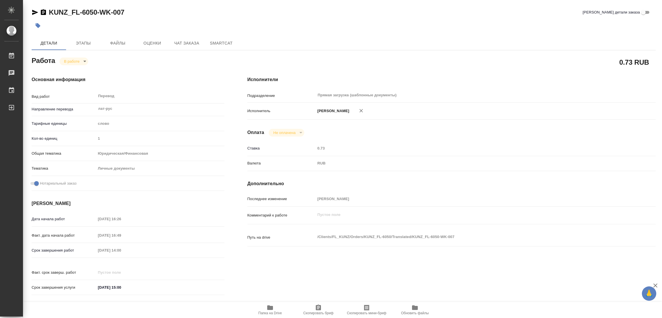
type textarea "x"
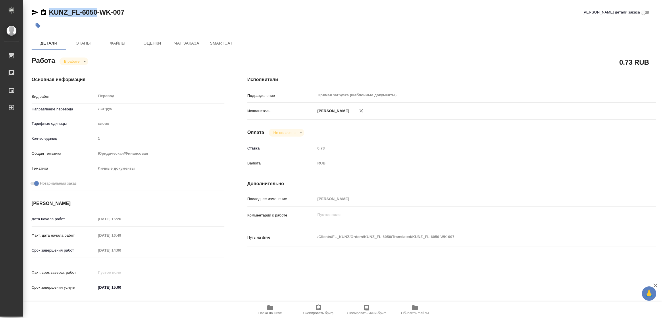
drag, startPoint x: 47, startPoint y: 7, endPoint x: 95, endPoint y: 8, distance: 48.6
click at [95, 8] on div "KUNZ_FL-6050-WK-007 Кратко детали заказа Детали Этапы Файлы Оценки Чат заказа S…" at bounding box center [343, 241] width 631 height 482
copy link "KUNZ_FL-6050"
click at [318, 307] on icon "button" at bounding box center [318, 307] width 7 height 7
copy link "KUNZ_FL-6050"
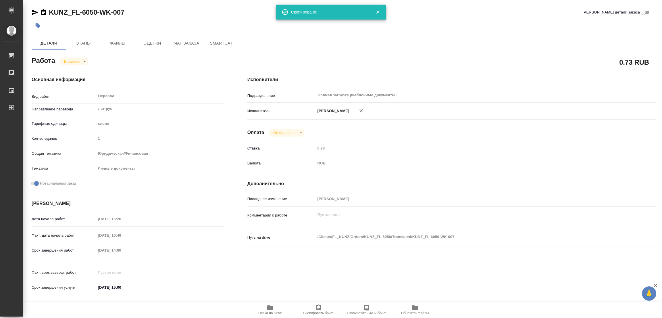
click at [397, 62] on div "0.73 RUB" at bounding box center [451, 62] width 408 height 14
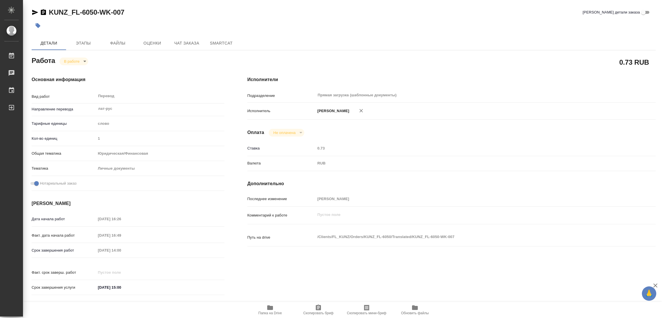
click at [82, 252] on div "Срок завершения работ 16.10.2025 14:00" at bounding box center [128, 250] width 193 height 10
click at [569, 142] on div "Исполнители Подразделение Прямая загрузка (шаблонные документы) ​ Исполнитель П…" at bounding box center [451, 187] width 431 height 245
type textarea "x"
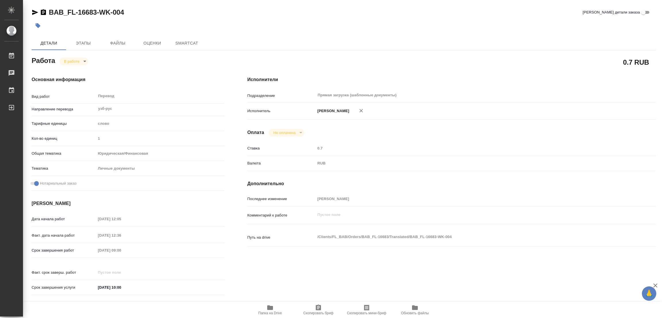
type textarea "x"
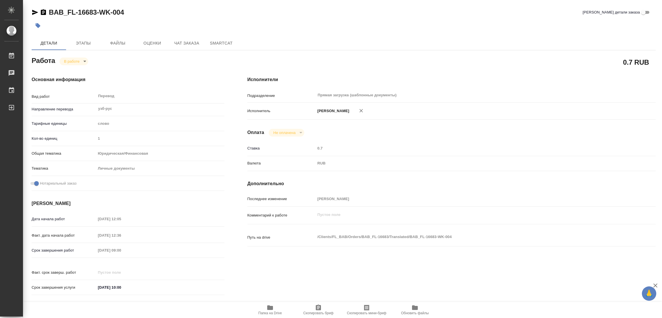
type textarea "x"
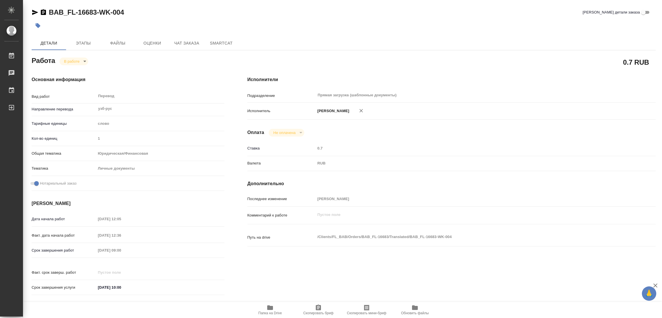
type textarea "x"
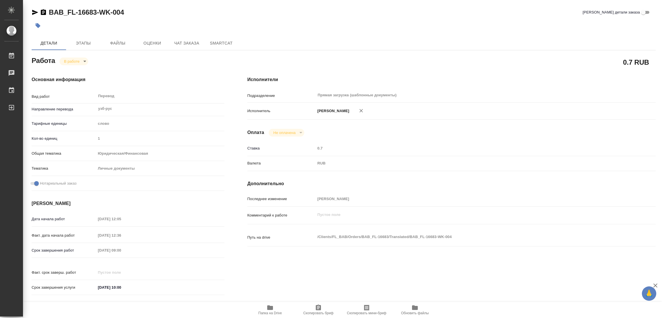
type textarea "x"
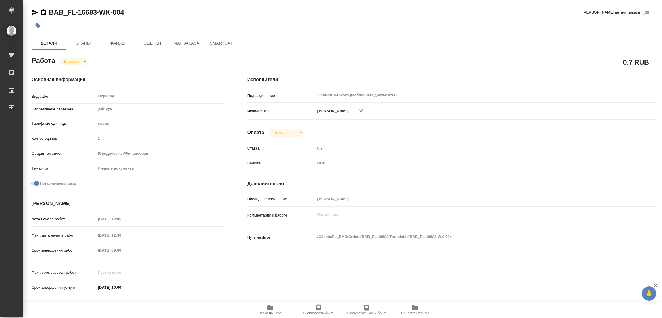
type textarea "x"
click at [272, 306] on icon "button" at bounding box center [270, 307] width 6 height 5
type textarea "x"
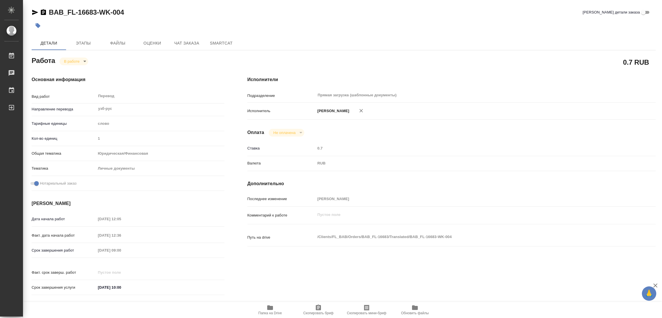
type textarea "x"
drag, startPoint x: 46, startPoint y: 2, endPoint x: 96, endPoint y: 9, distance: 50.4
click at [96, 9] on div "BAB_FL-16683-WK-004 Кратко детали заказа Детали Этапы Файлы Оценки Чат заказа S…" at bounding box center [343, 241] width 631 height 482
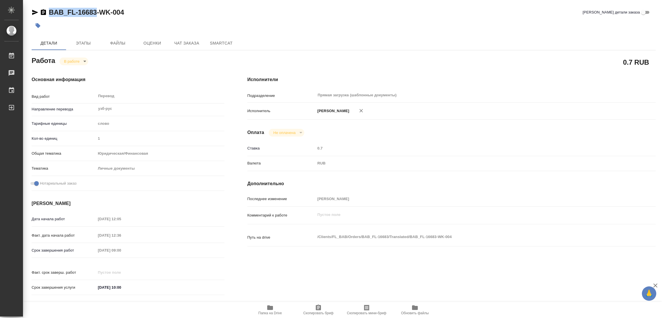
copy link "BAB_FL-16683"
click at [318, 304] on button "Скопировать бриф" at bounding box center [318, 310] width 48 height 16
click at [68, 246] on div "Срок завершения работ 16.10.2025 09:00" at bounding box center [128, 250] width 193 height 10
click at [118, 73] on div "Основная информация Вид работ Перевод x ​ Направление перевода узб-рус ​ Тарифн…" at bounding box center [128, 187] width 216 height 245
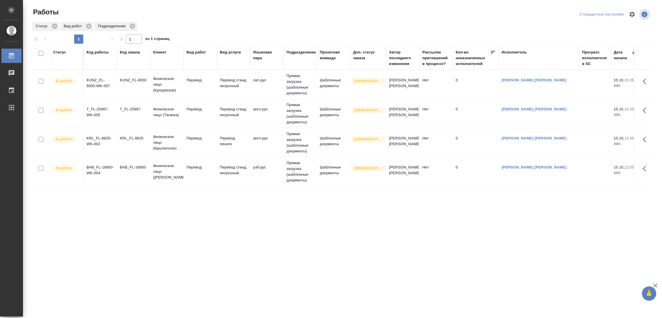
click at [269, 212] on div "Статус Код работы Код заказа Клиент Вид работ Вид услуги Языковая пара Подразде…" at bounding box center [342, 149] width 620 height 207
click at [46, 222] on div "Статус Код работы Код заказа Клиент Вид работ Вид услуги Языковая пара Подразде…" at bounding box center [342, 149] width 620 height 207
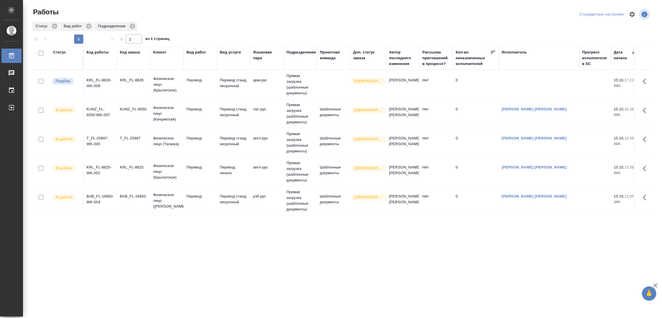
click at [105, 310] on div ".cls-1 fill:#fff; AWATERA Popova Galina Работы 0 Чаты График Выйти Работы Станд…" at bounding box center [331, 159] width 662 height 318
click at [192, 79] on p "Перевод" at bounding box center [201, 80] width 28 height 6
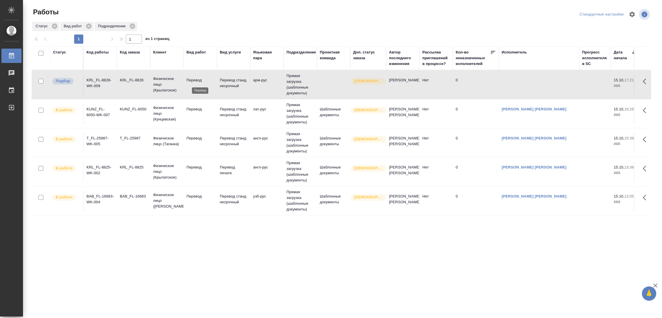
click at [192, 79] on p "Перевод" at bounding box center [201, 80] width 28 height 6
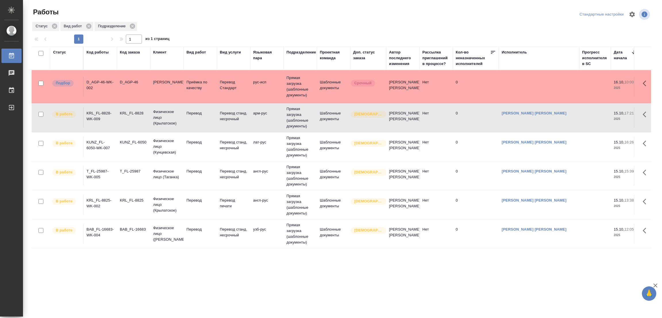
drag, startPoint x: 38, startPoint y: 164, endPoint x: 53, endPoint y: 159, distance: 15.6
click at [38, 164] on tr "В работе T_FL-25987-WK-005 T_FL-25987 Физическое лицо (Таганка) Перевод Перевод…" at bounding box center [621, 175] width 1178 height 29
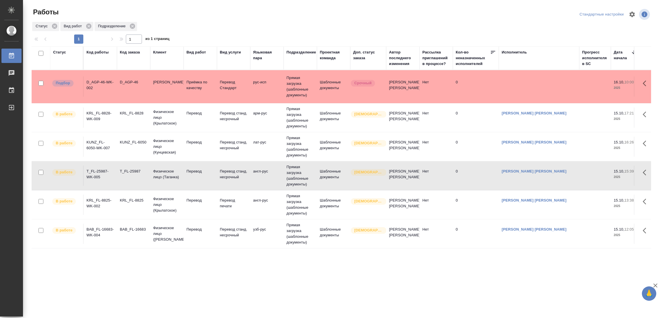
click at [301, 287] on div ".cls-1 fill:#fff; AWATERA Popova Galina Работы 0 Чаты График Выйти Работы Станд…" at bounding box center [331, 159] width 662 height 318
drag, startPoint x: 394, startPoint y: 299, endPoint x: 387, endPoint y: 303, distance: 8.9
click at [393, 300] on div ".cls-1 fill:#fff; AWATERA Popova Galina Работы 0 Чаты График Выйти Работы Станд…" at bounding box center [331, 159] width 662 height 318
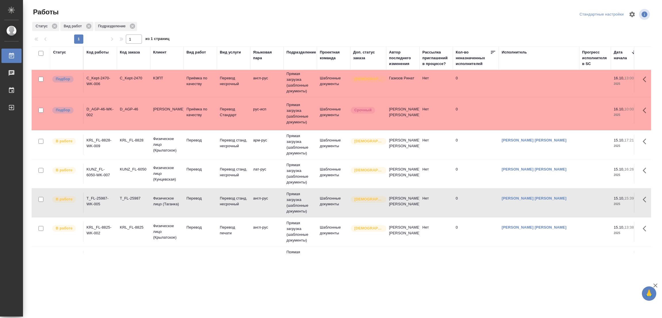
drag, startPoint x: 75, startPoint y: 177, endPoint x: 286, endPoint y: 52, distance: 245.4
click at [75, 177] on td "В работе" at bounding box center [66, 174] width 33 height 20
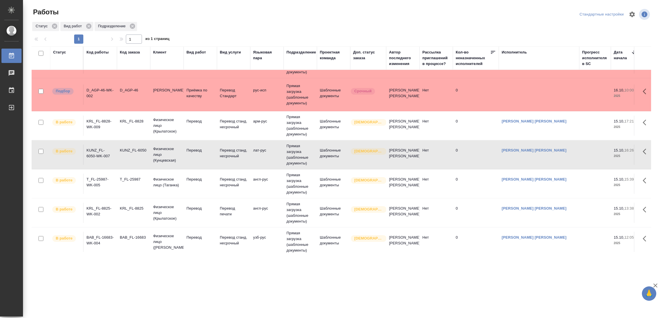
scroll to position [60, 0]
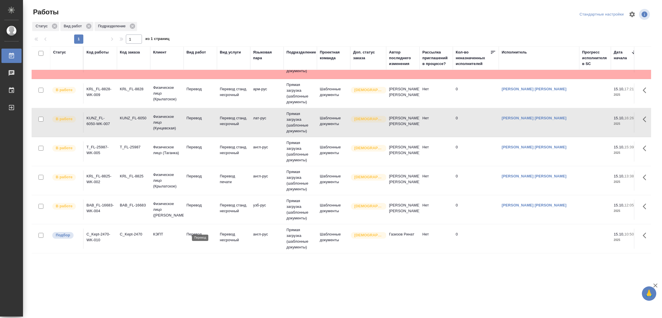
click at [195, 231] on p "Перевод" at bounding box center [201, 234] width 28 height 6
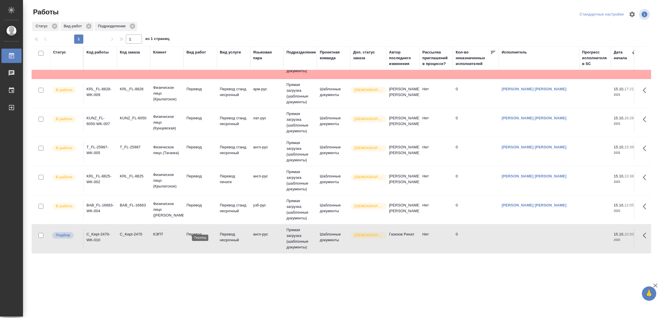
click at [195, 231] on p "Перевод" at bounding box center [201, 234] width 28 height 6
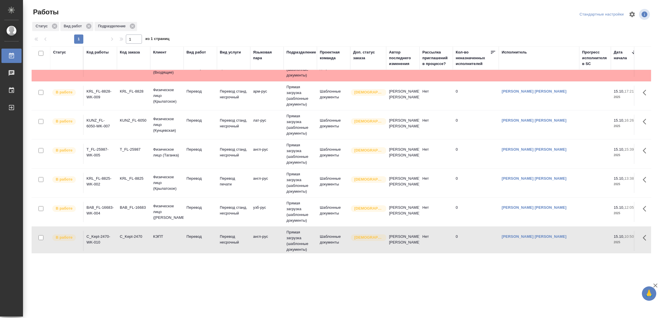
scroll to position [89, 0]
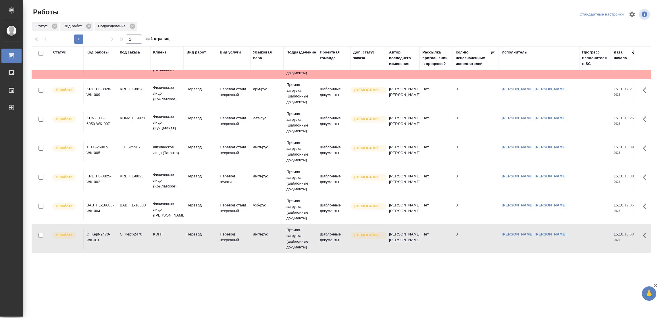
click at [658, 105] on div "Работы Стандартные настройки Статус Вид работ Подразделение 1 1 из 1 страниц Ст…" at bounding box center [343, 128] width 631 height 256
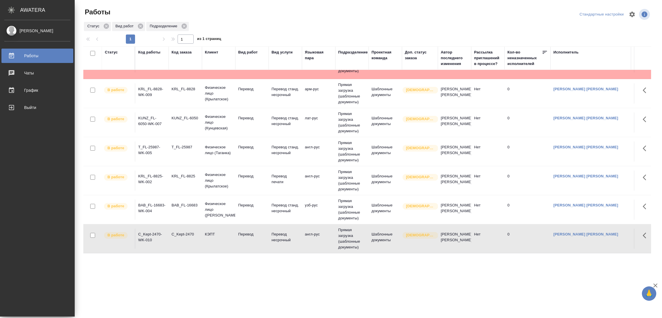
click at [126, 276] on div ".cls-1 fill:#fff; AWATERA Popova Galina Работы 0 Чаты График Выйти Работы Станд…" at bounding box center [331, 159] width 662 height 318
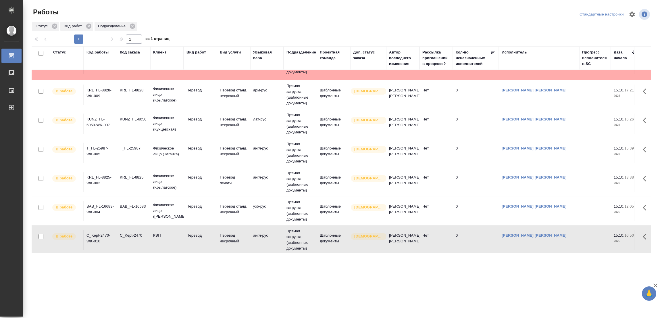
scroll to position [0, 0]
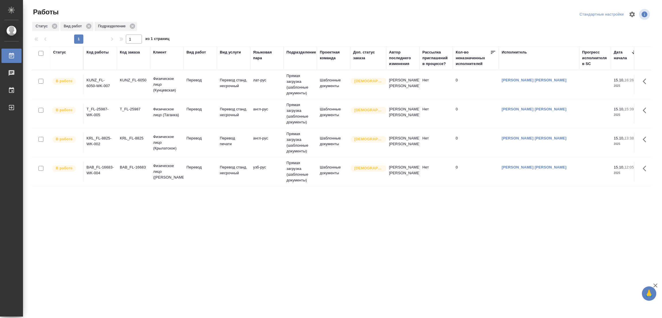
click at [45, 93] on td at bounding box center [41, 84] width 19 height 20
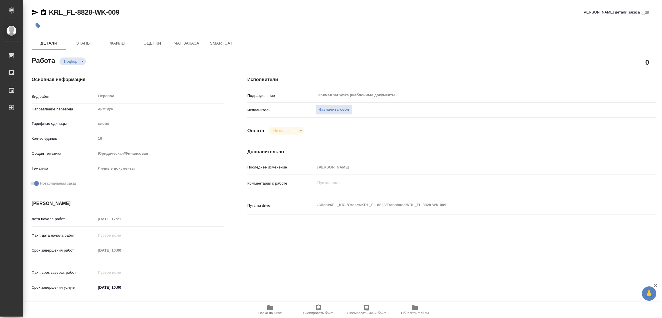
type textarea "x"
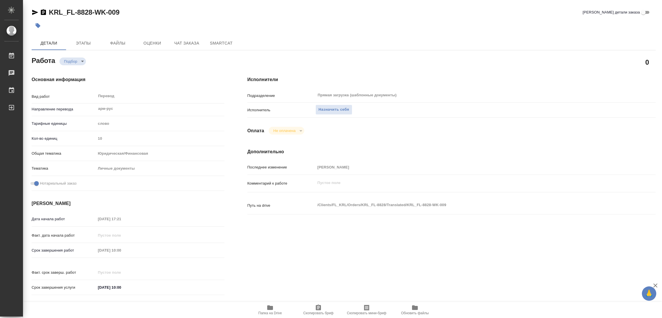
type textarea "x"
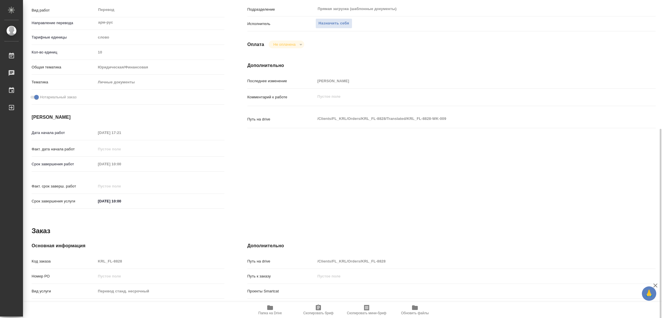
scroll to position [129, 0]
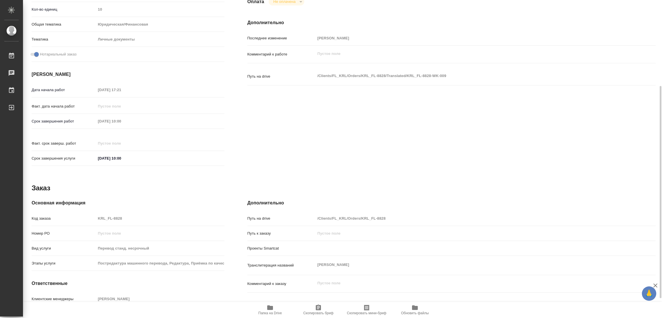
type textarea "x"
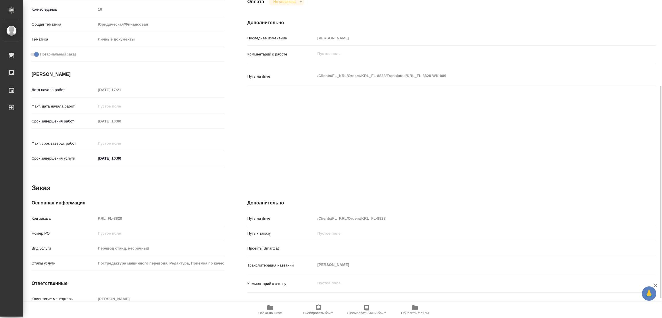
type textarea "x"
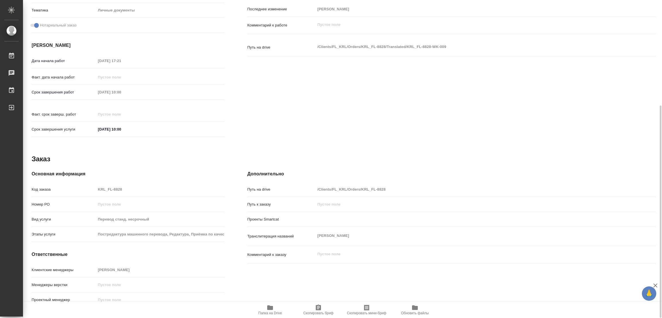
scroll to position [0, 0]
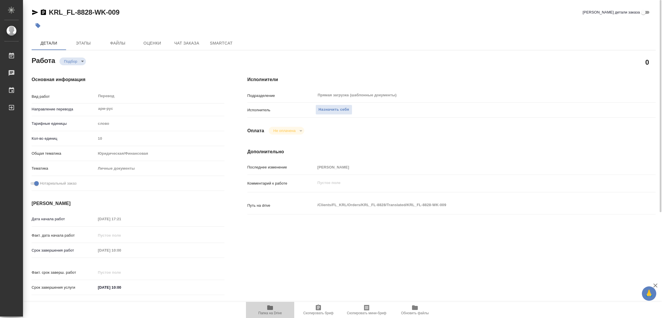
click at [271, 308] on icon "button" at bounding box center [270, 307] width 6 height 5
click at [330, 109] on span "Назначить себя" at bounding box center [334, 109] width 30 height 7
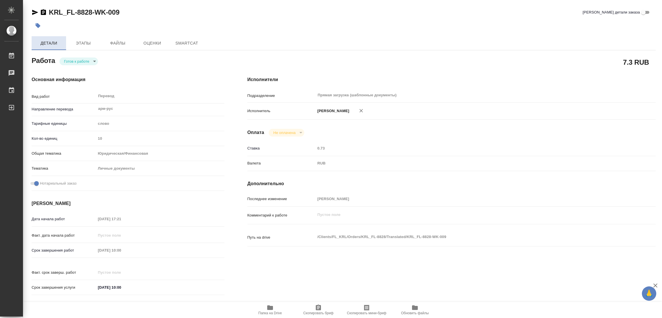
type textarea "x"
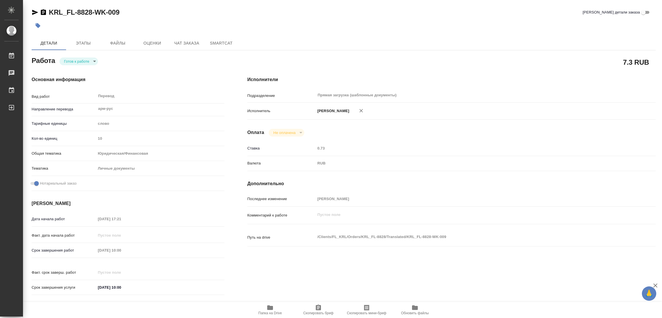
type textarea "x"
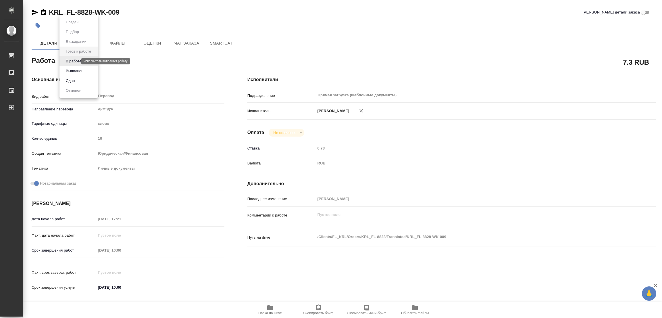
click at [76, 62] on body "🙏 .cls-1 fill:#fff; AWATERA Popova Galina Работы Чаты График Выйти KRL_FL-8828-…" at bounding box center [331, 159] width 662 height 318
type textarea "x"
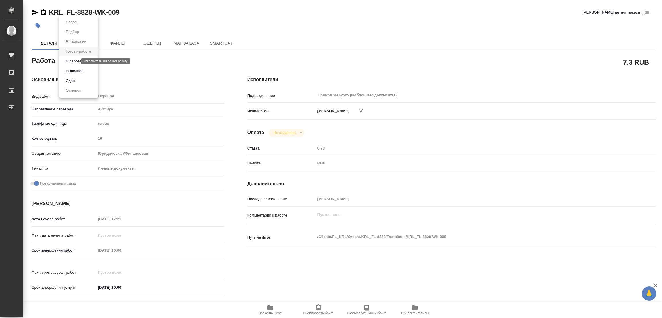
type textarea "x"
click at [76, 62] on button "В работе" at bounding box center [73, 61] width 19 height 6
type textarea "x"
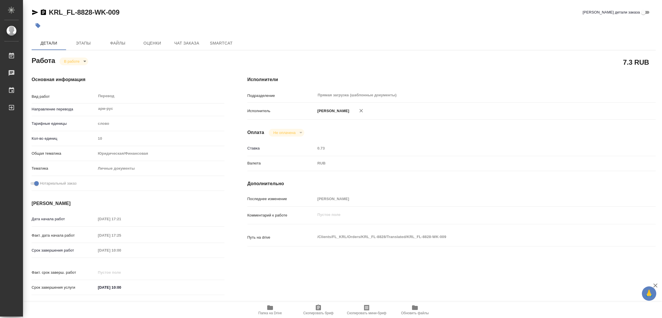
type textarea "x"
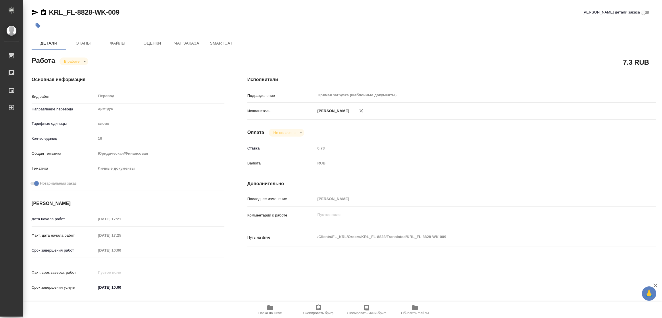
type textarea "x"
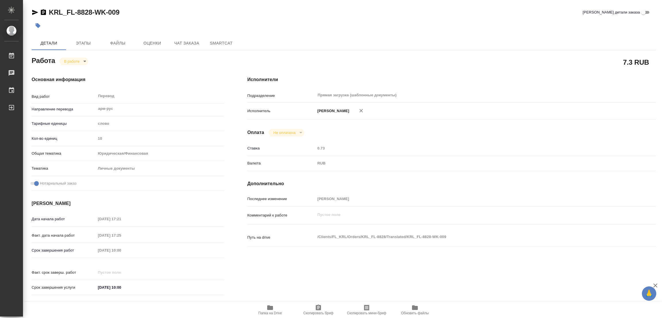
type textarea "x"
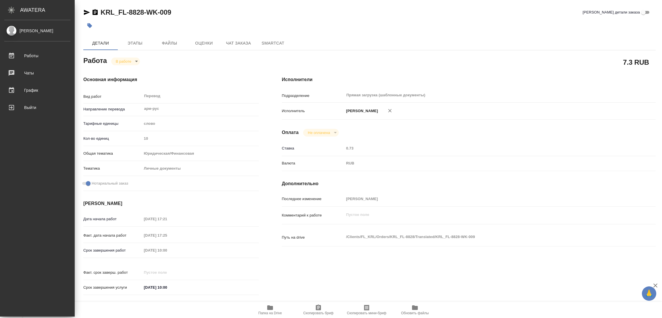
type textarea "x"
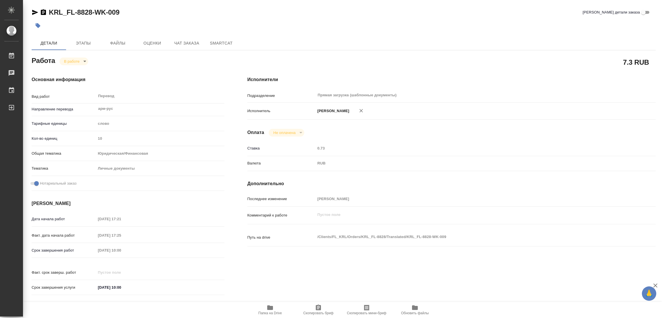
type textarea "x"
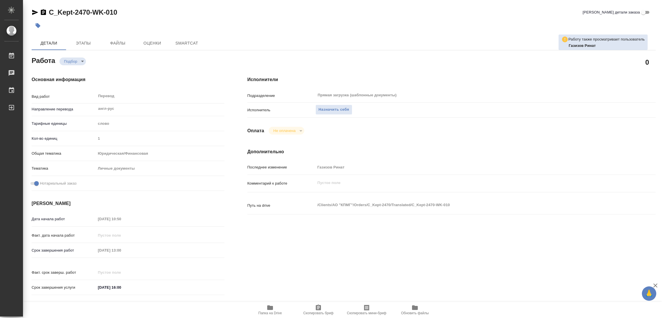
type textarea "x"
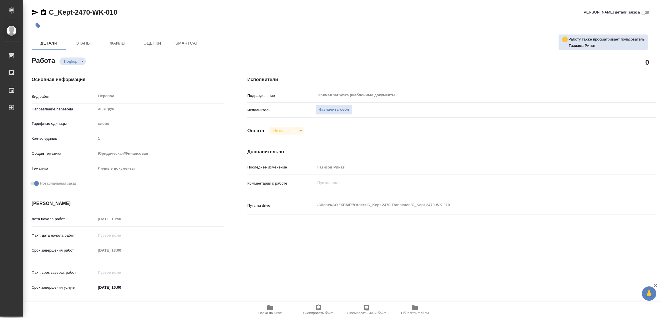
type textarea "x"
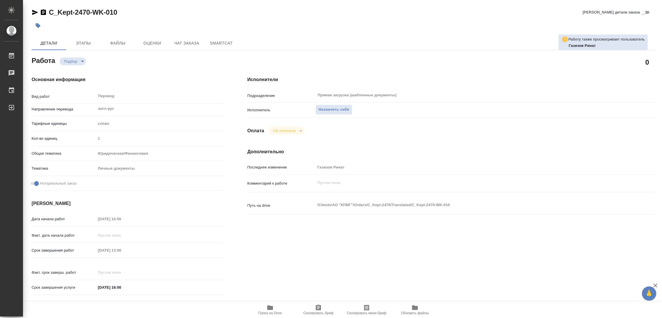
type textarea "x"
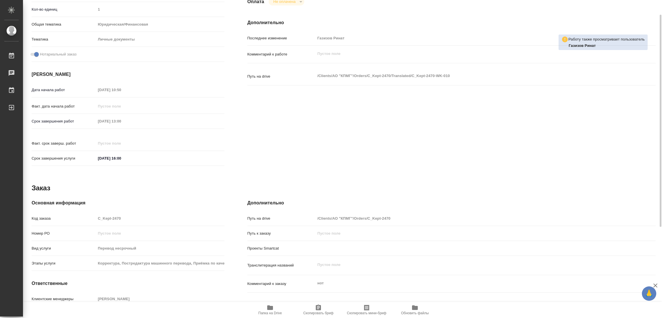
scroll to position [158, 0]
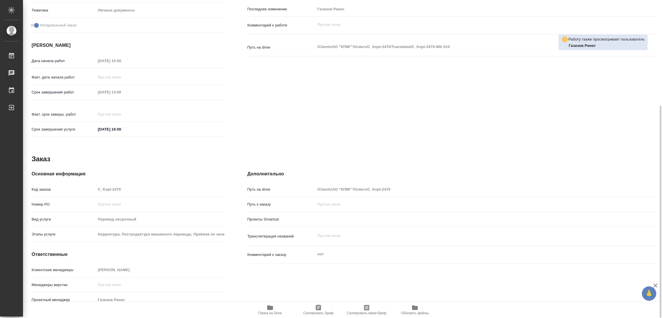
type textarea "x"
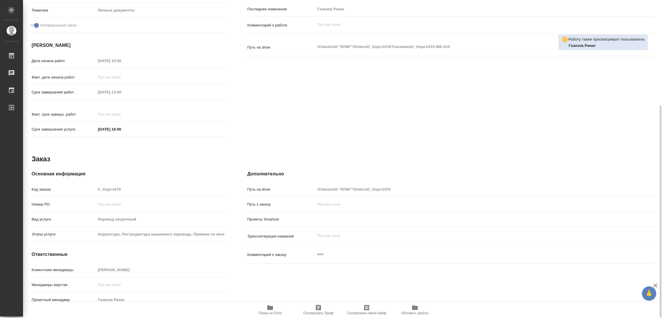
type textarea "x"
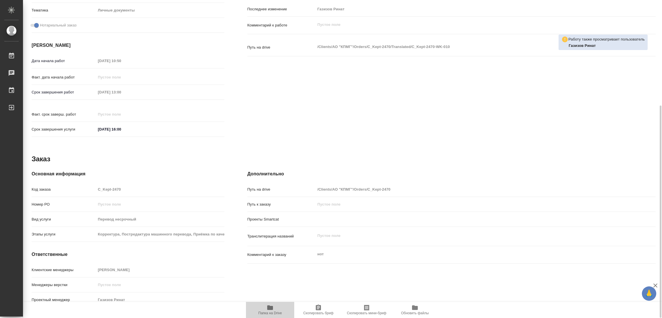
click at [267, 309] on icon "button" at bounding box center [270, 307] width 6 height 5
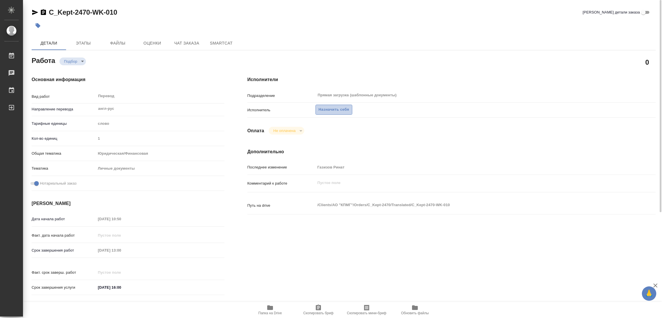
click at [337, 110] on span "Назначить себя" at bounding box center [334, 109] width 30 height 7
type textarea "x"
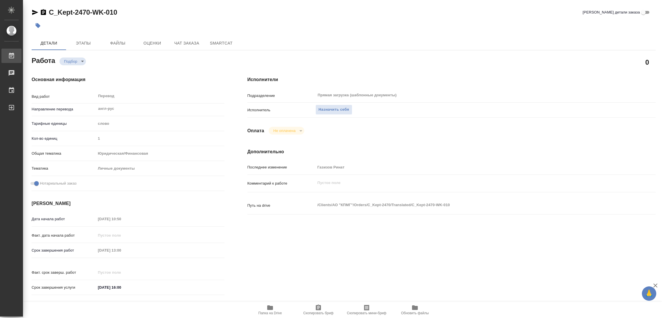
type textarea "x"
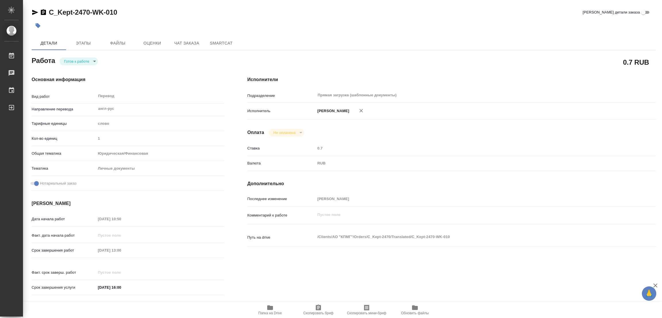
type textarea "x"
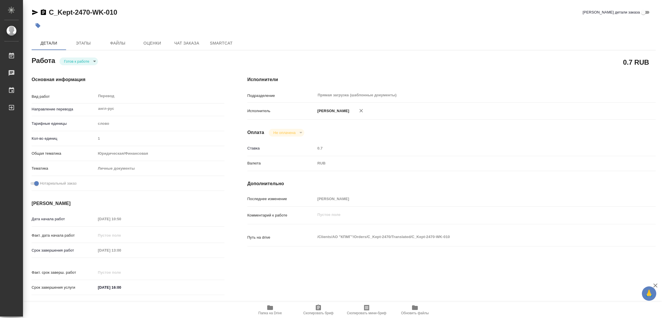
type textarea "x"
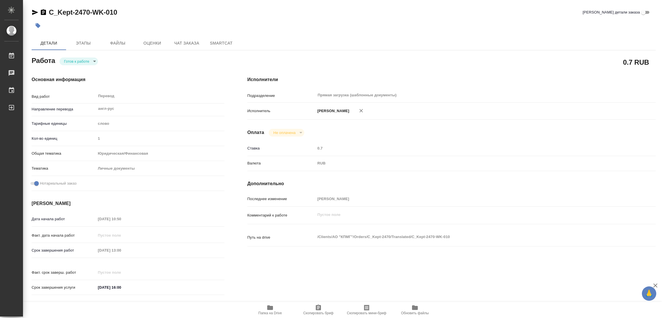
type textarea "x"
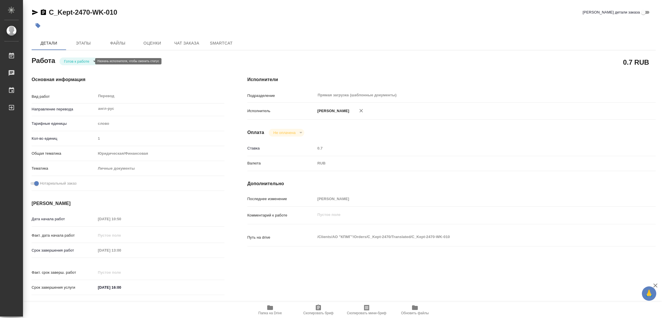
click at [75, 61] on body "🙏 .cls-1 fill:#fff; AWATERA [PERSON_NAME] Работы Чаты График Выйти C_Kept-2470-…" at bounding box center [331, 159] width 662 height 318
type textarea "x"
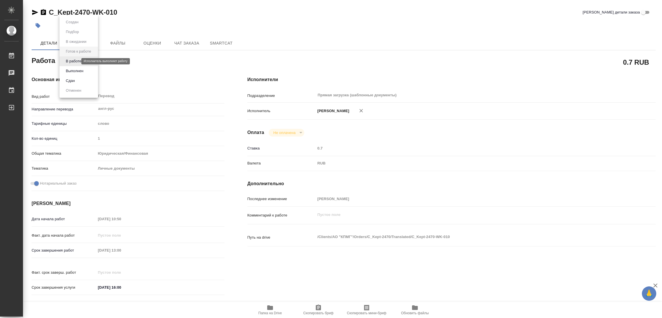
type textarea "x"
click at [75, 61] on button "В работе" at bounding box center [73, 61] width 19 height 6
type textarea "x"
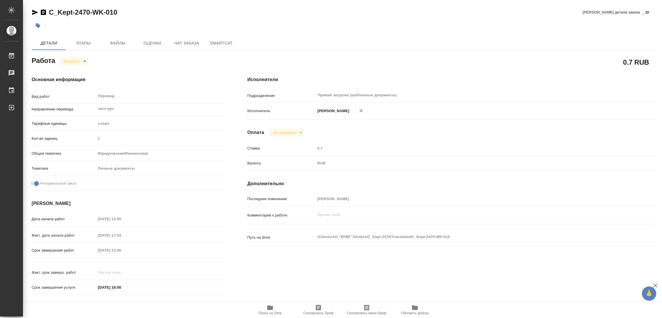
type textarea "x"
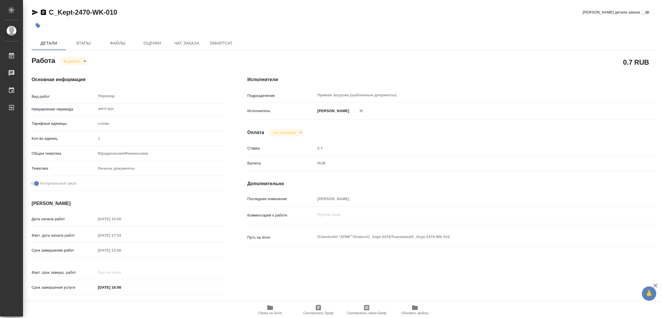
type textarea "x"
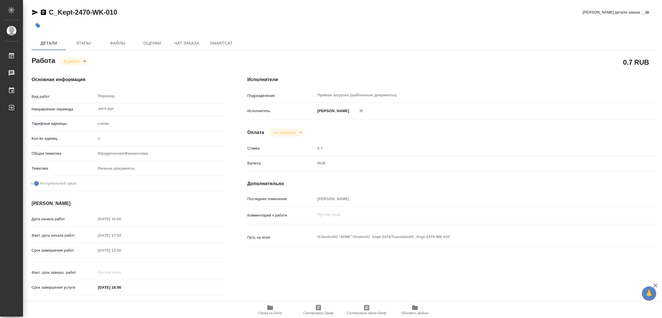
type textarea "x"
